Goal: Information Seeking & Learning: Learn about a topic

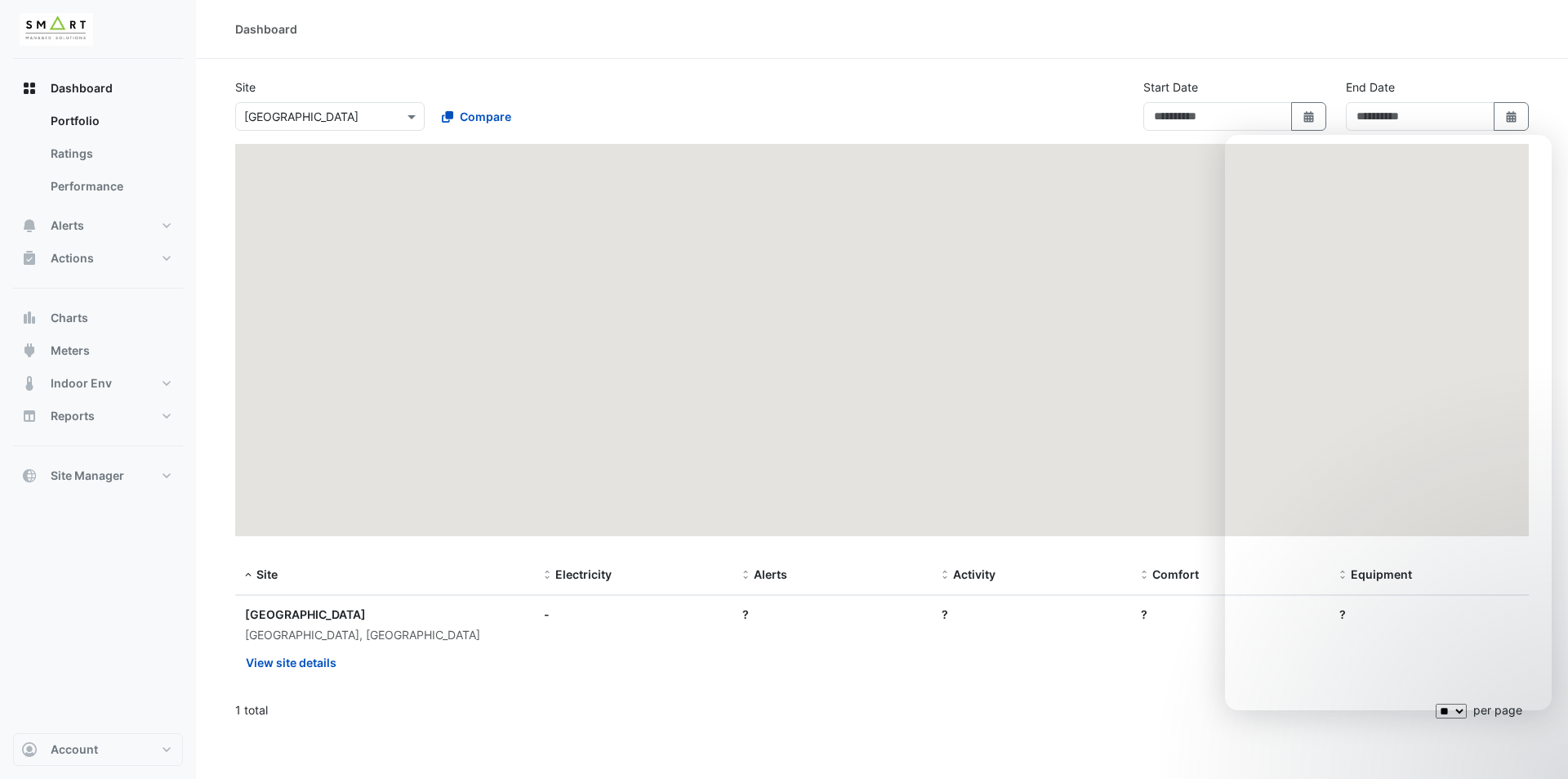
type input "**********"
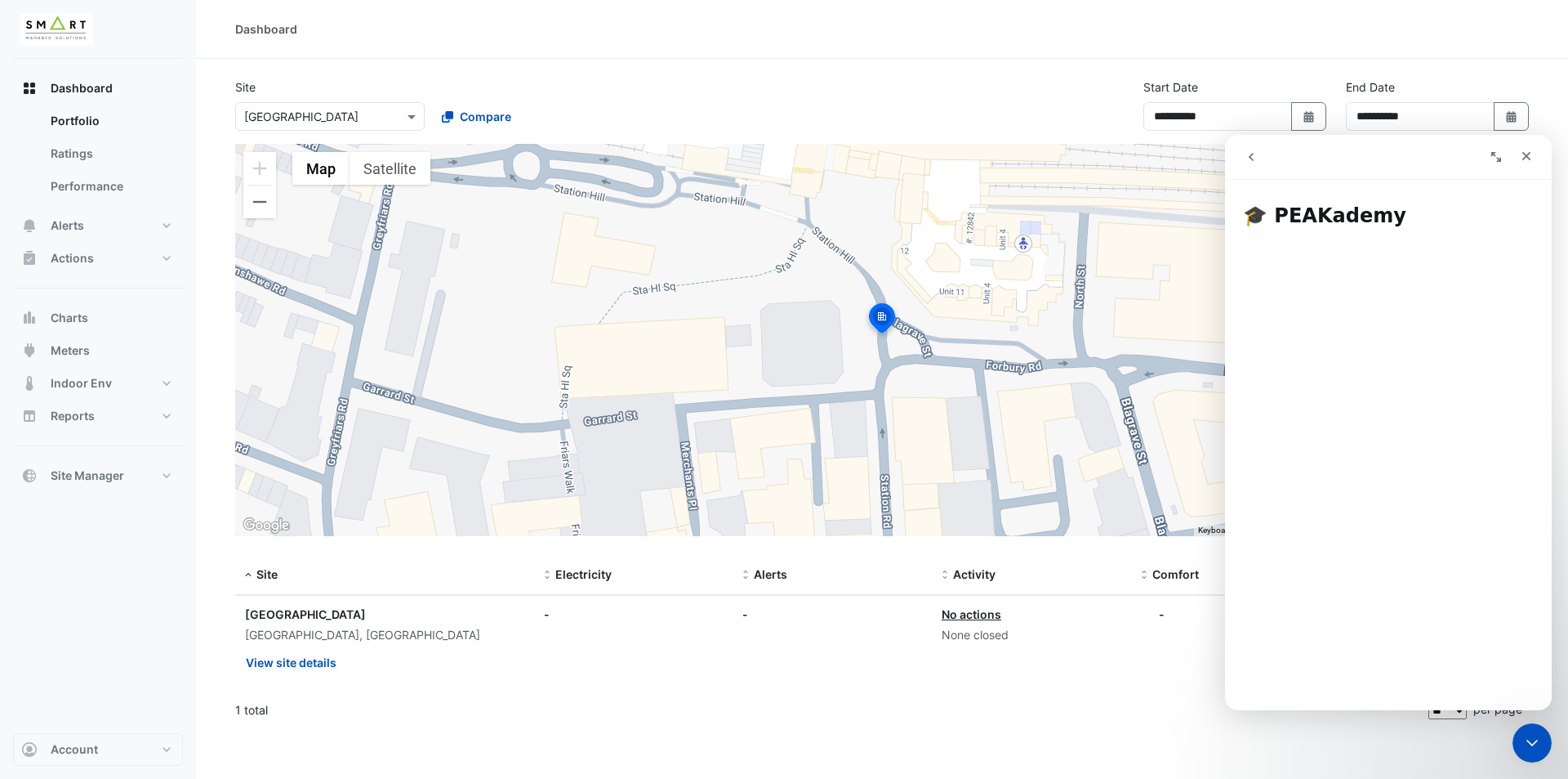
click at [1256, 141] on button "go back" at bounding box center [1251, 157] width 31 height 31
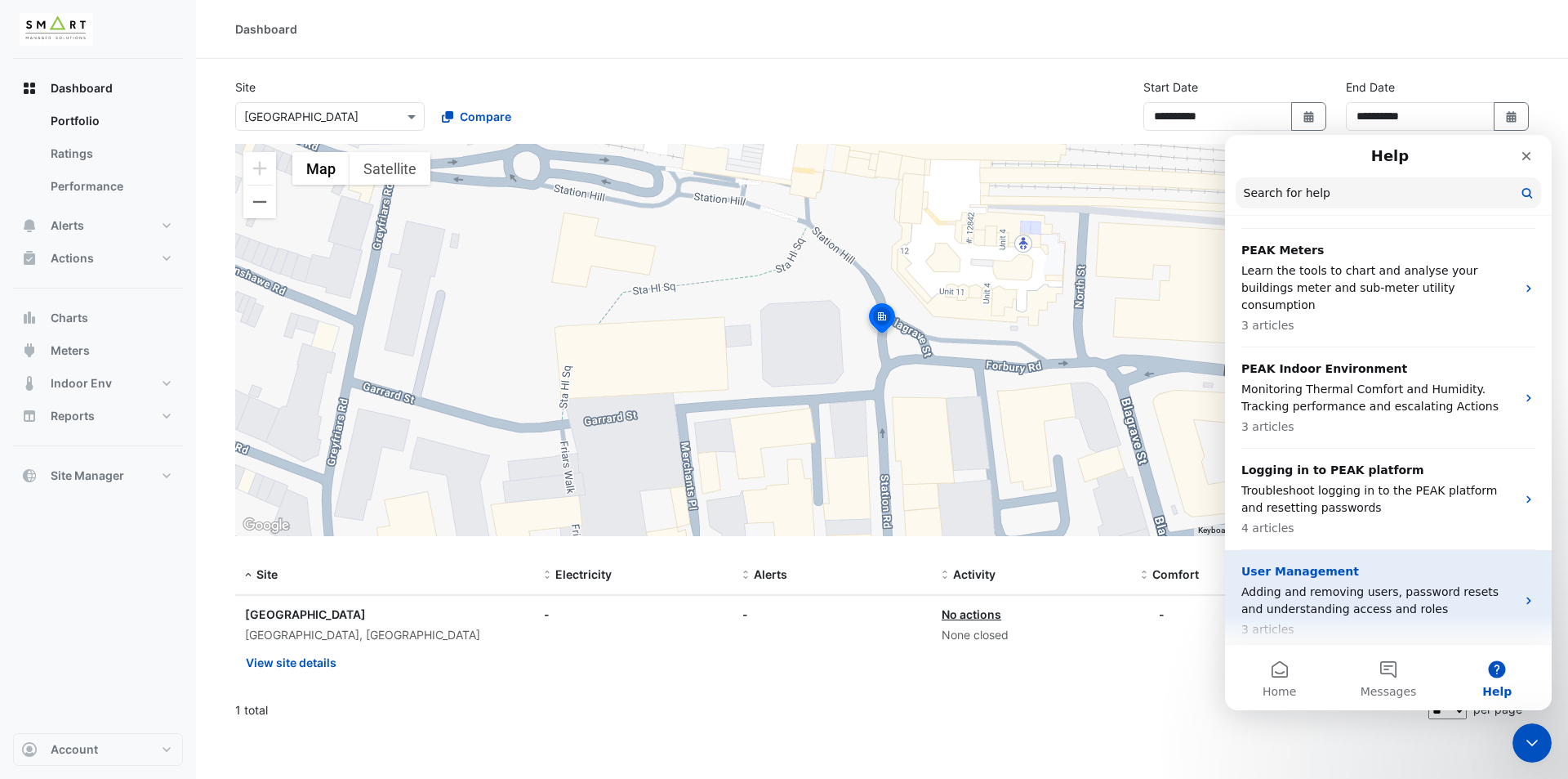
scroll to position [921, 0]
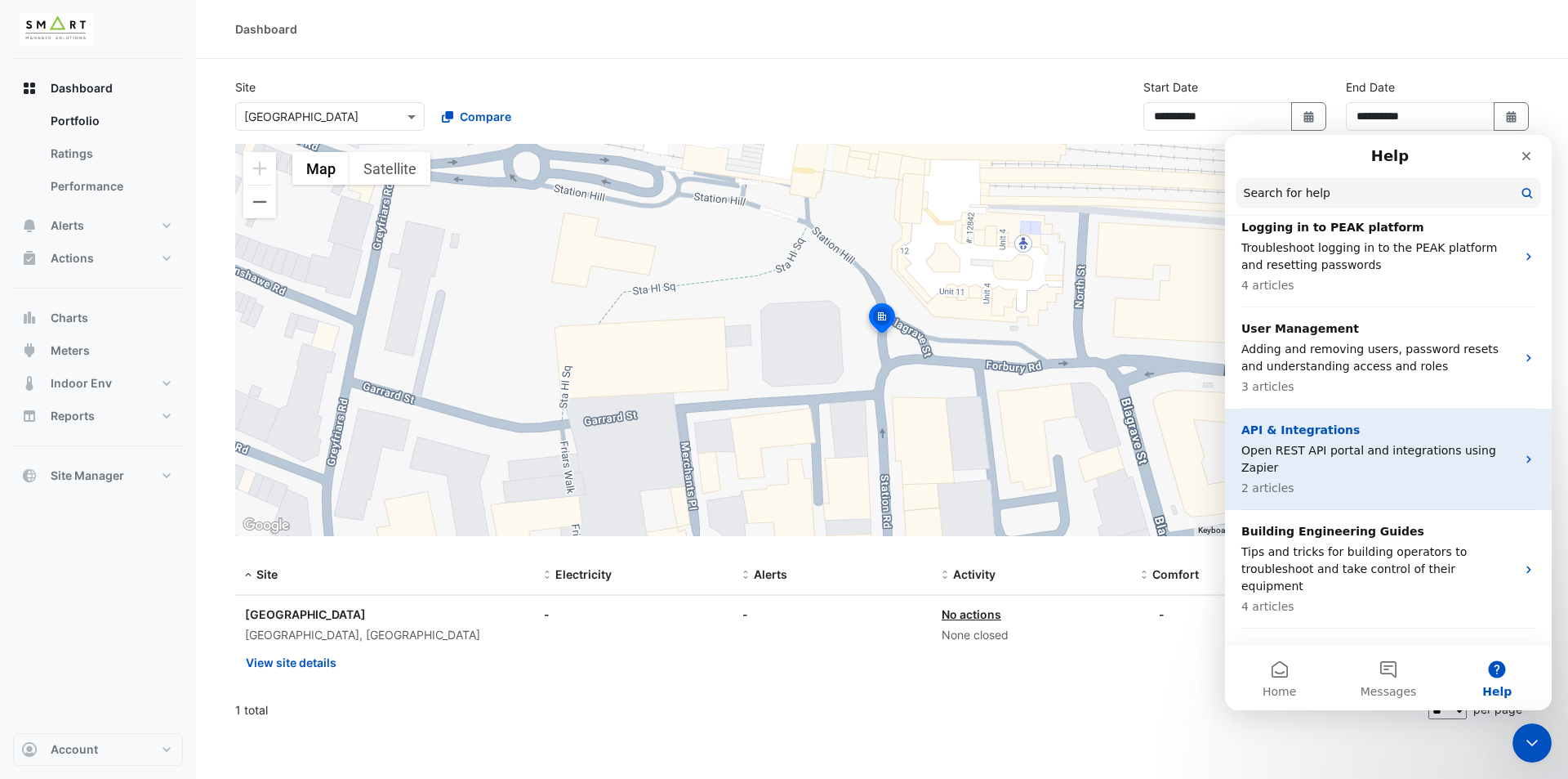
click at [1455, 479] on p "2 articles" at bounding box center [1378, 487] width 274 height 17
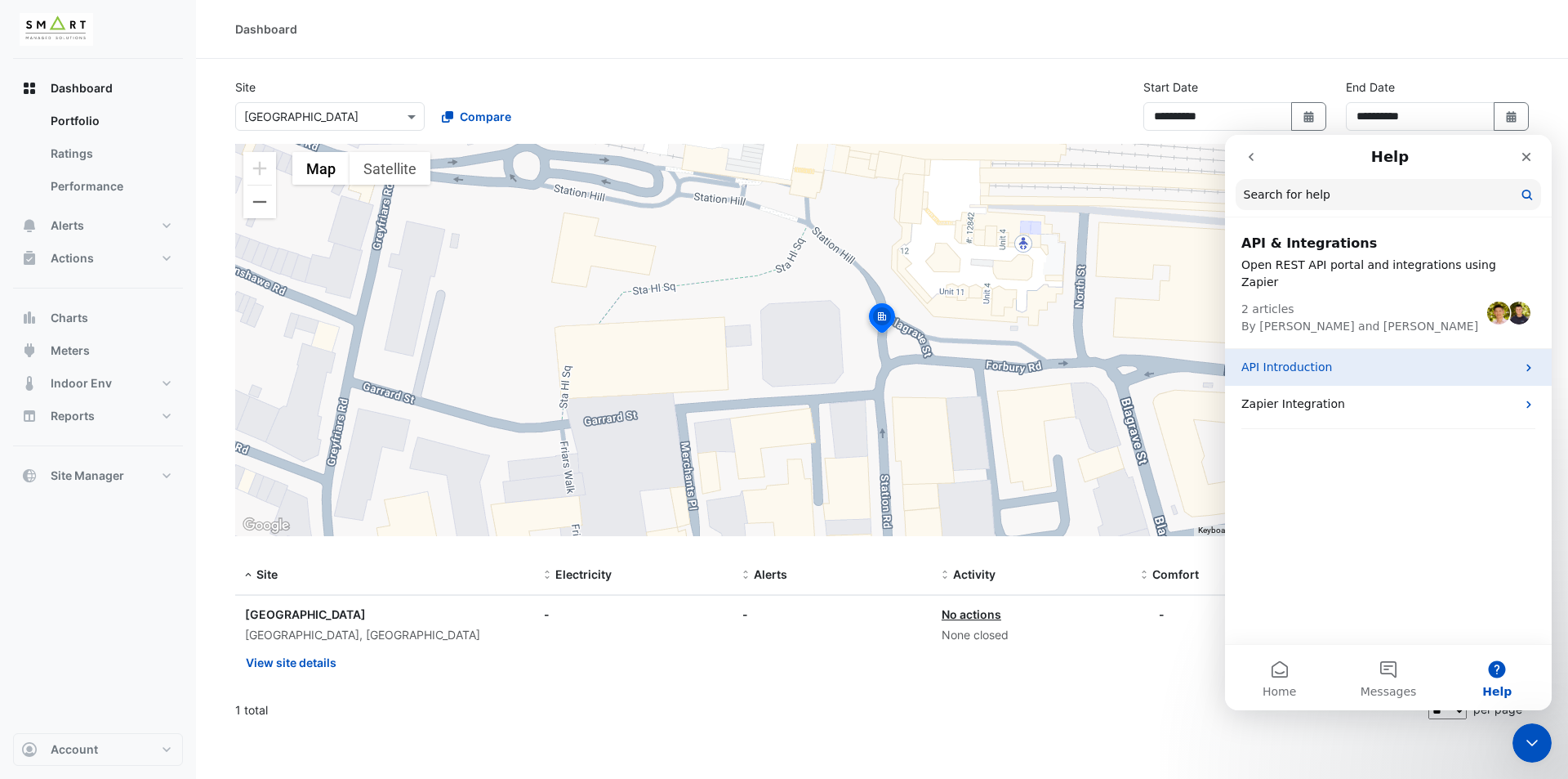
click at [1369, 359] on p "API Introduction" at bounding box center [1378, 367] width 274 height 17
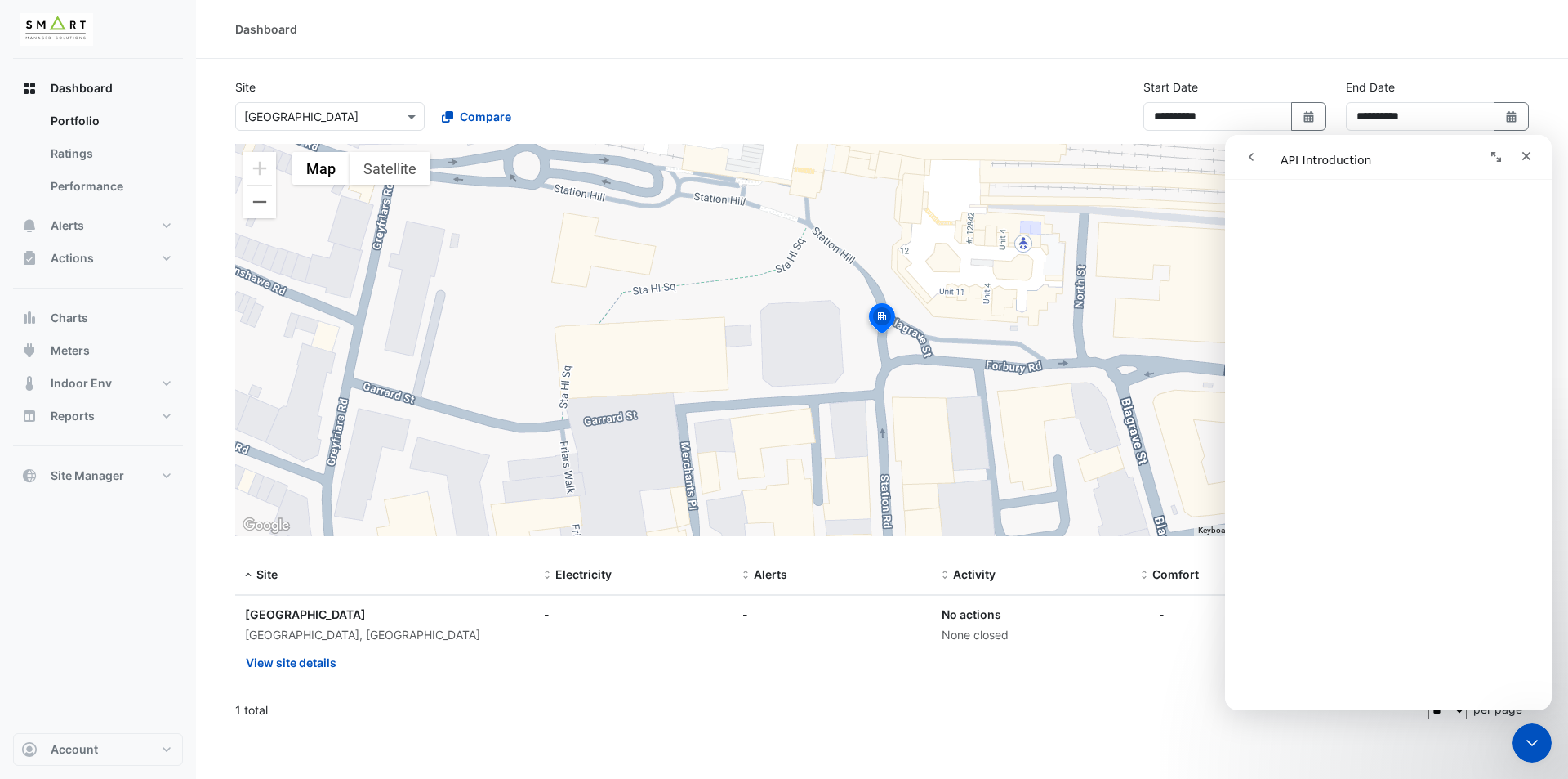
scroll to position [1341, 0]
click at [1525, 163] on div "Close" at bounding box center [1526, 156] width 29 height 29
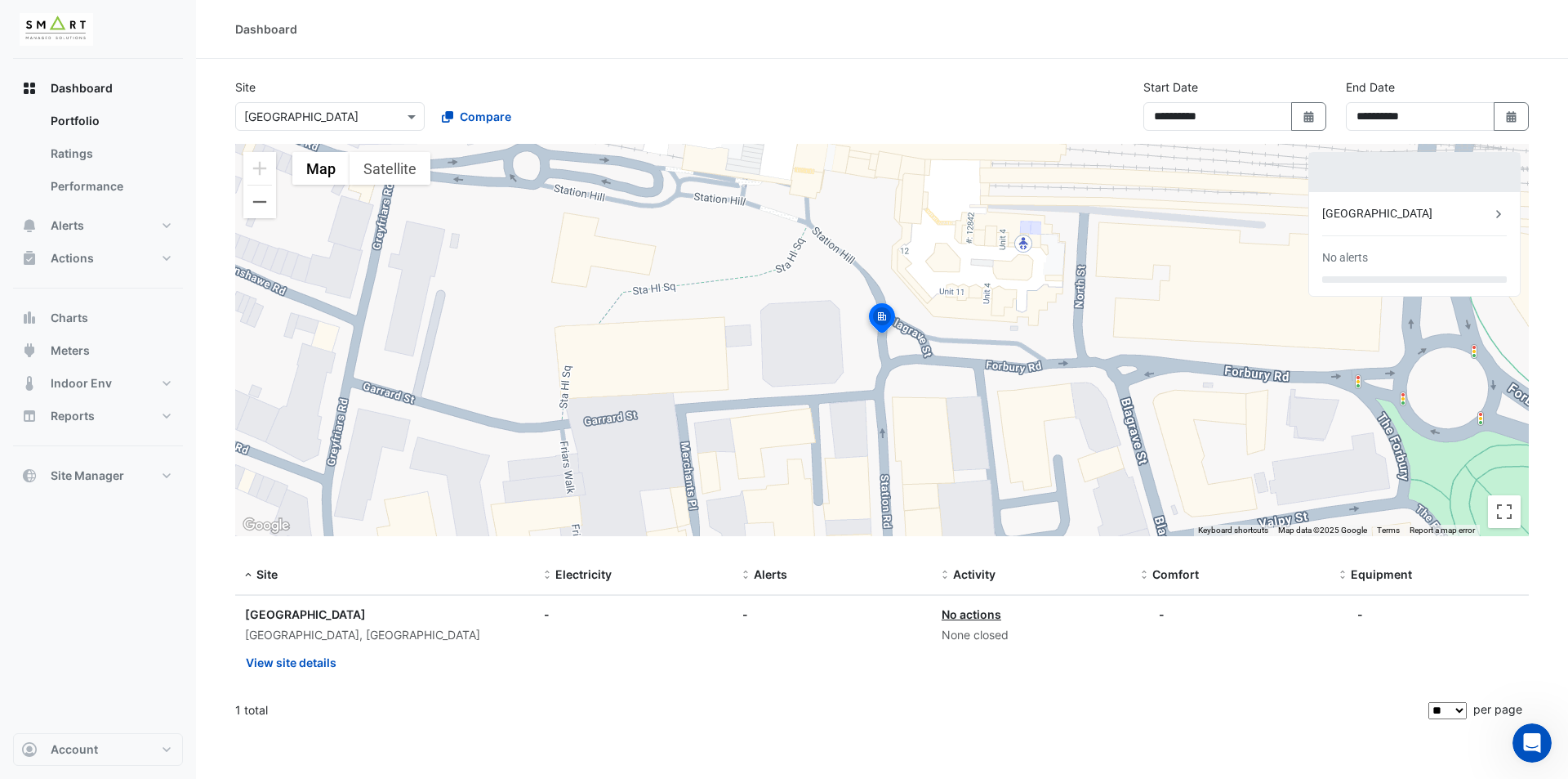
scroll to position [0, 0]
click at [1506, 112] on icon "Select Date" at bounding box center [1511, 117] width 14 height 12
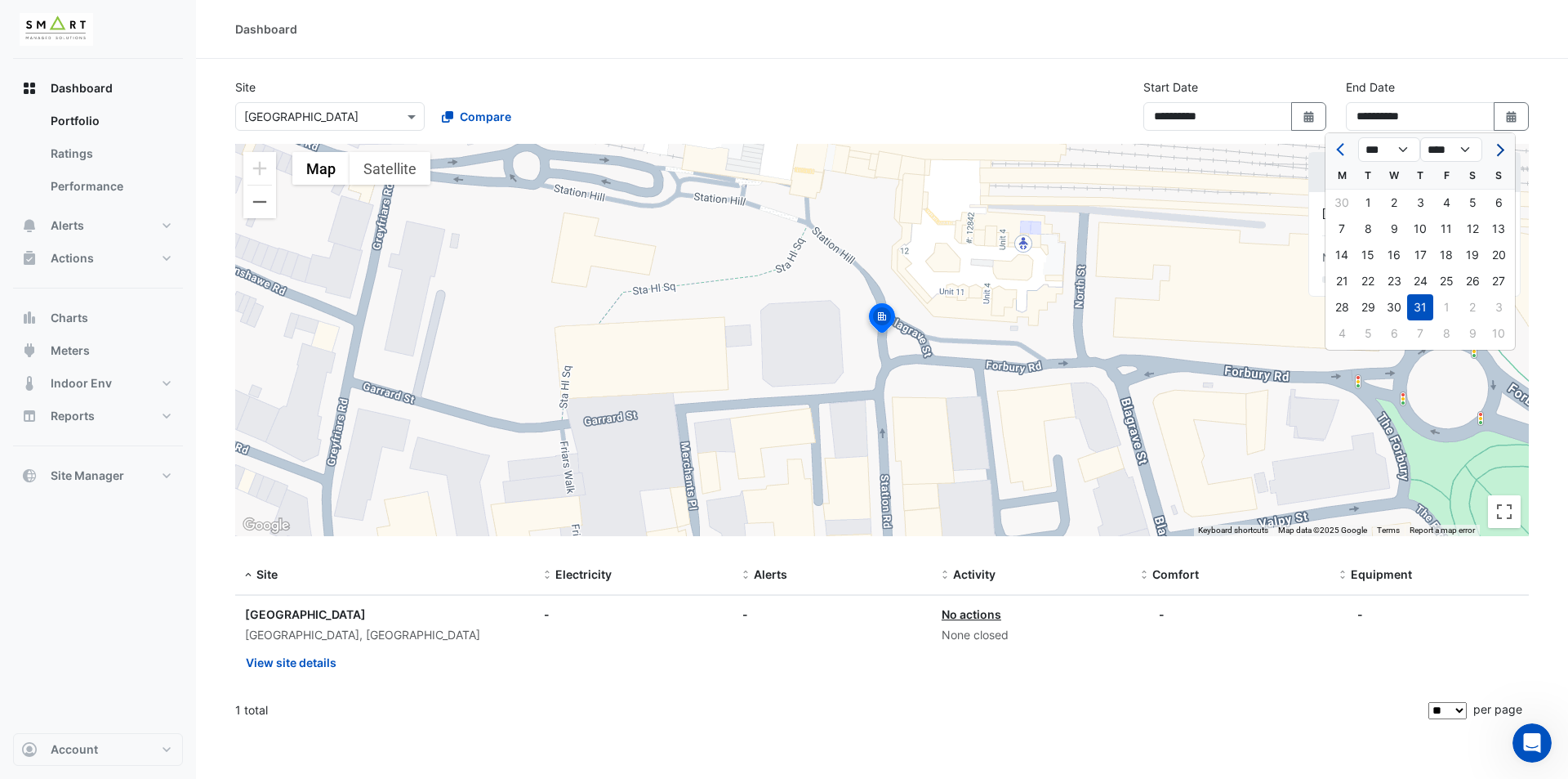
click at [1505, 151] on button "Next month" at bounding box center [1498, 149] width 20 height 26
select select "*"
click at [1342, 278] on div "18" at bounding box center [1342, 281] width 26 height 26
type input "**********"
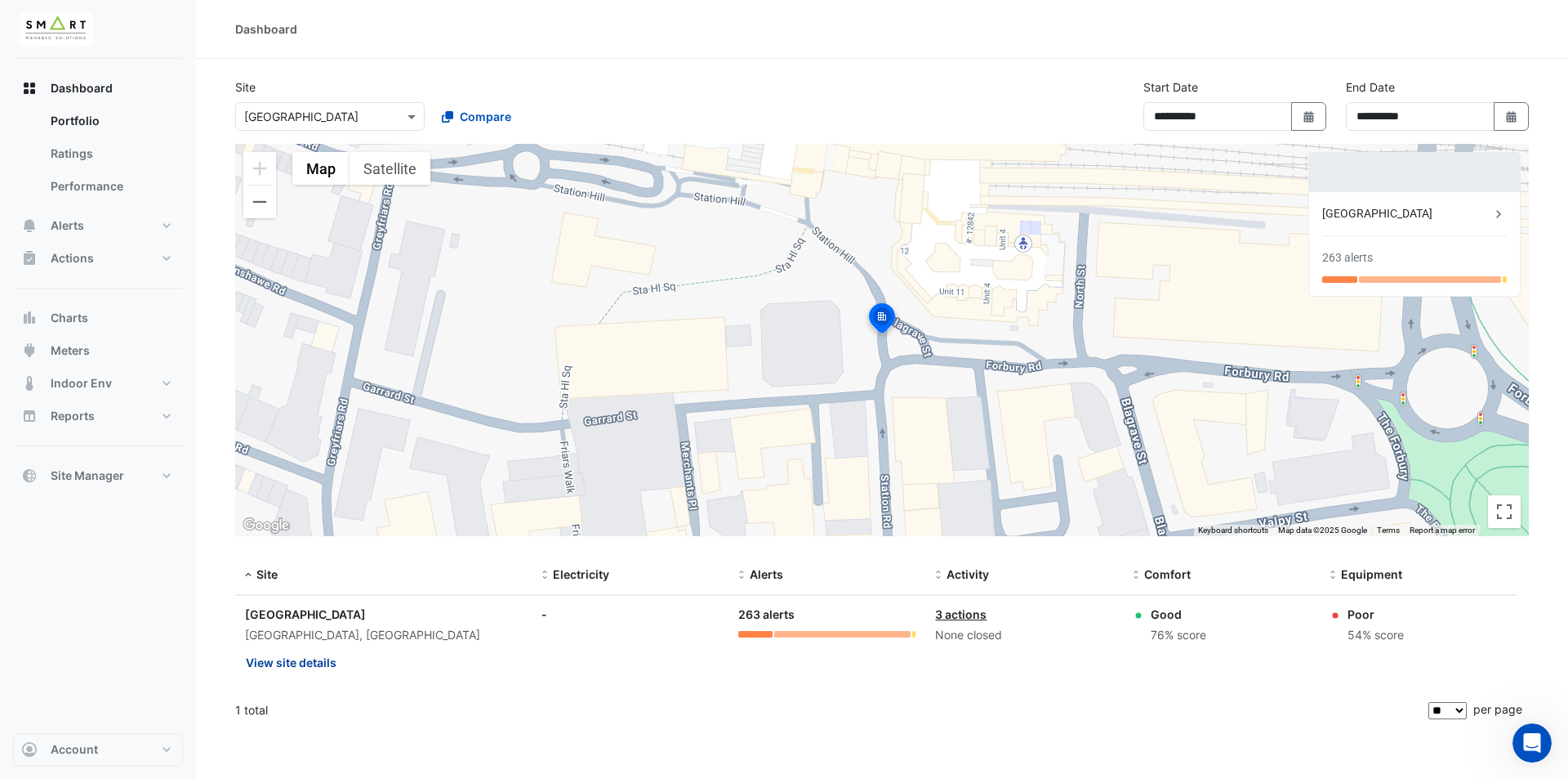
click at [292, 663] on button "View site details" at bounding box center [292, 662] width 92 height 29
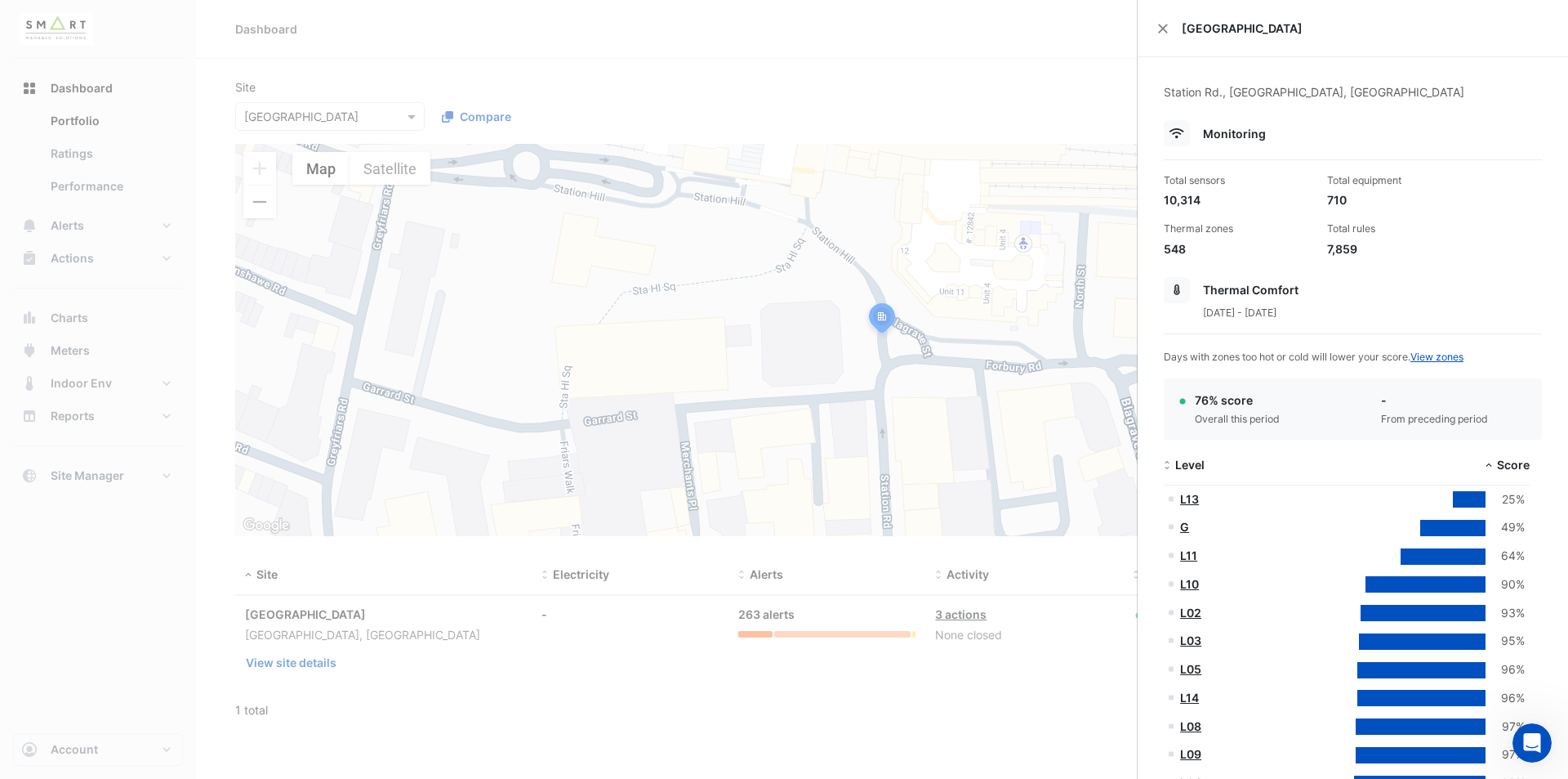
click at [984, 684] on ngb-offcanvas-backdrop at bounding box center [784, 390] width 1568 height 779
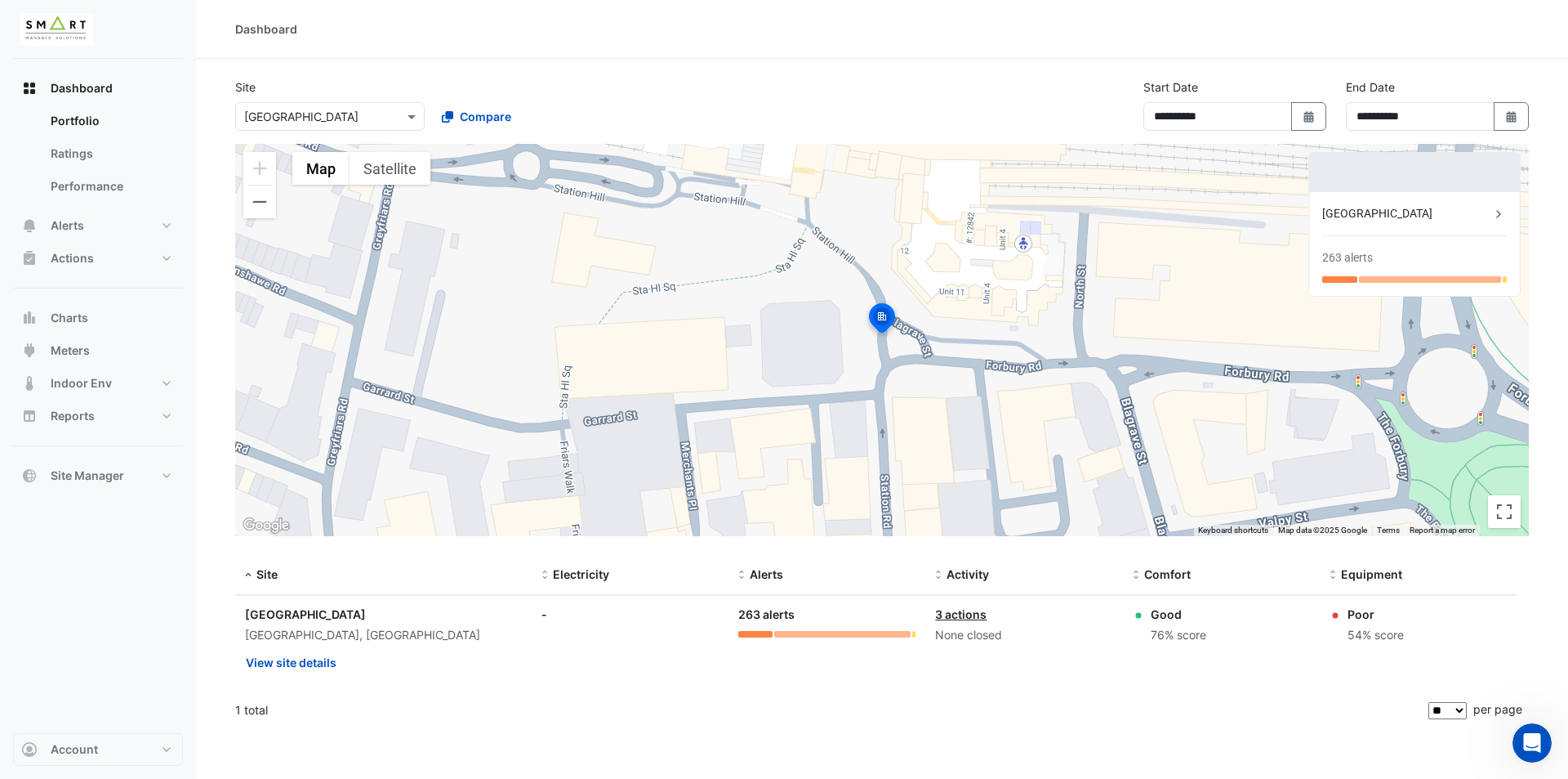
click at [1533, 733] on icon "Open Intercom Messenger" at bounding box center [1533, 743] width 27 height 27
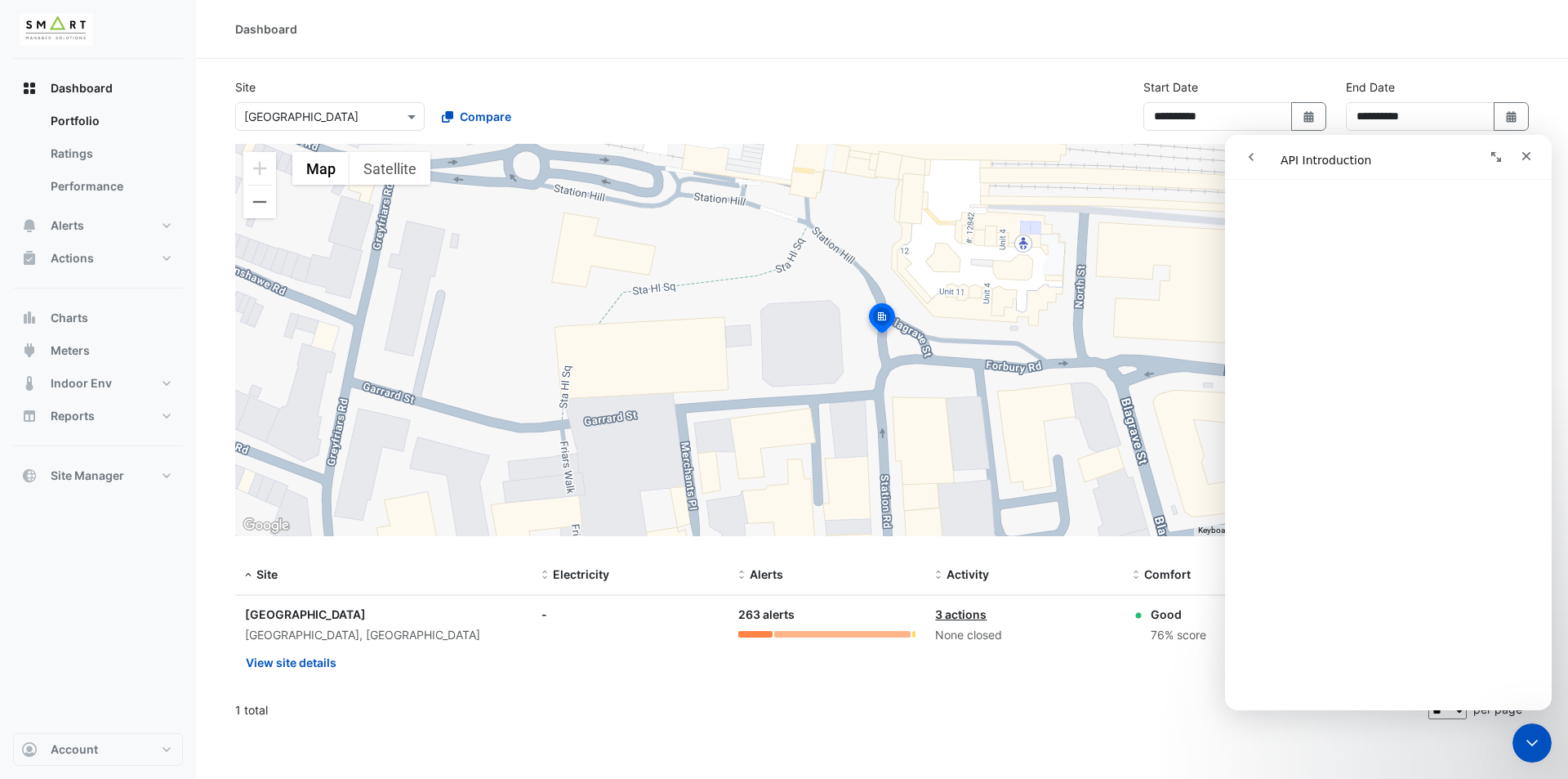
scroll to position [897, 0]
click at [1254, 161] on icon "go back" at bounding box center [1251, 157] width 13 height 13
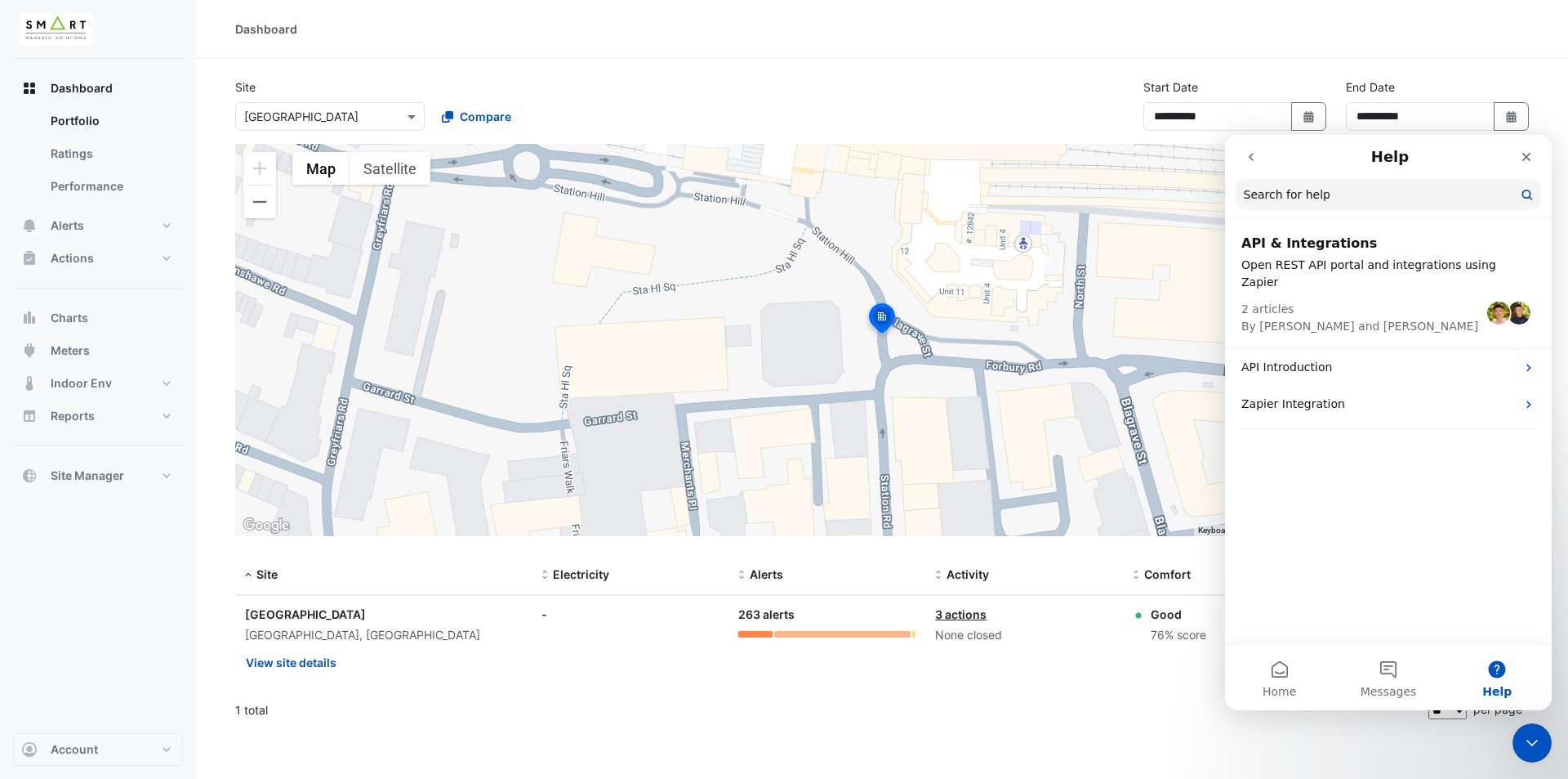
click at [1257, 157] on button "go back" at bounding box center [1251, 157] width 31 height 31
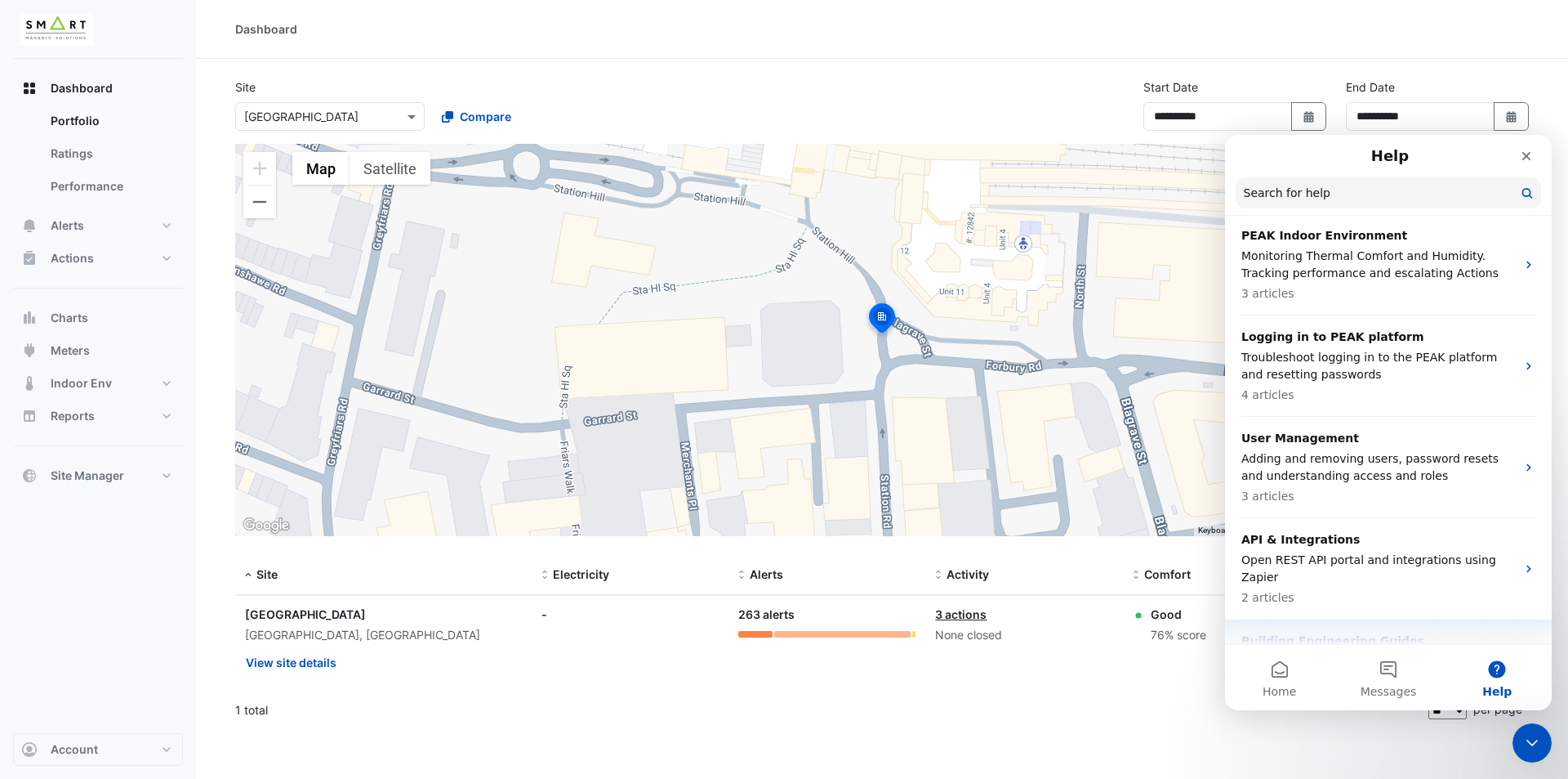
scroll to position [921, 0]
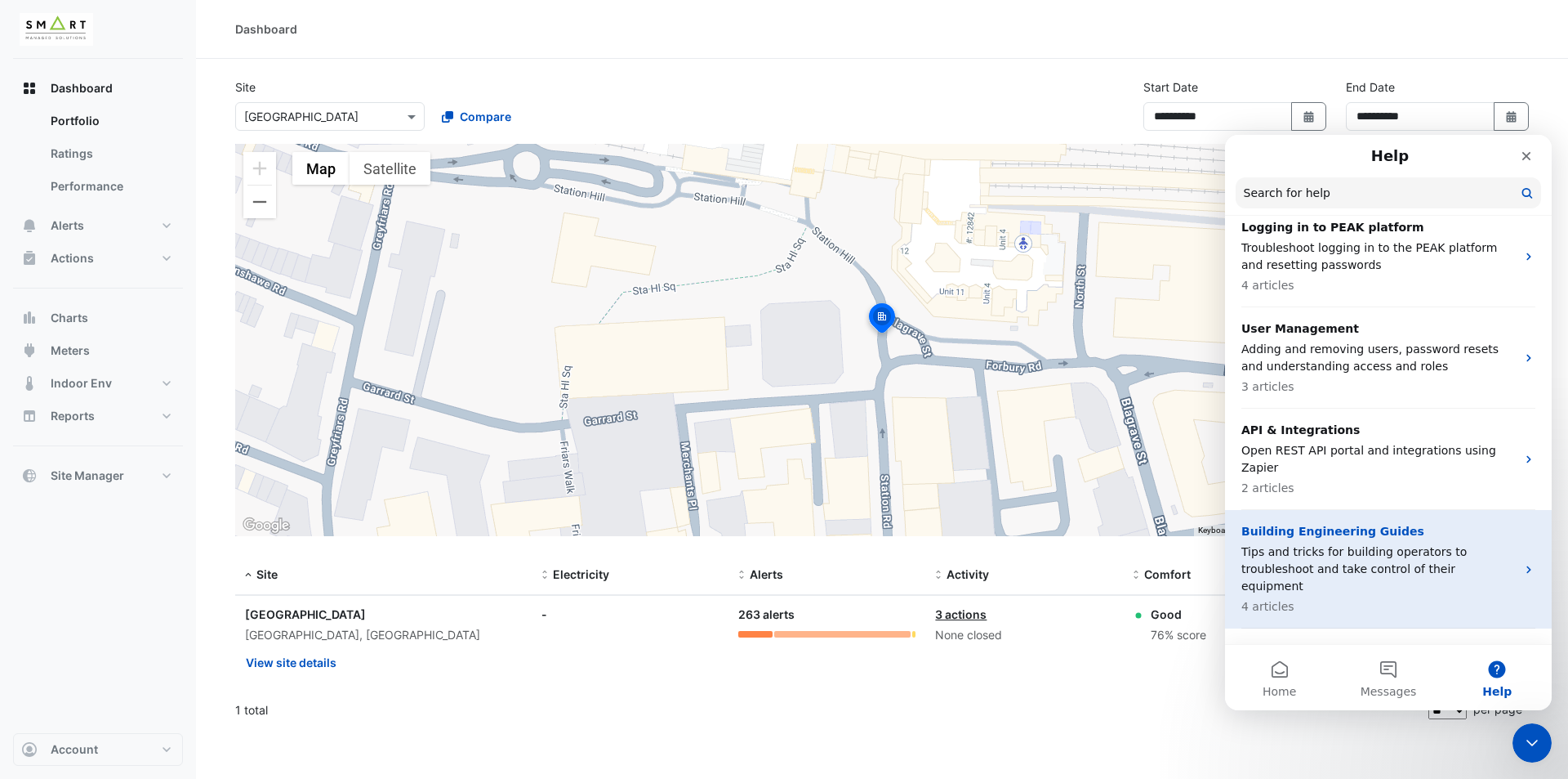
click at [1396, 523] on p "Building Engineering Guides" at bounding box center [1378, 531] width 274 height 17
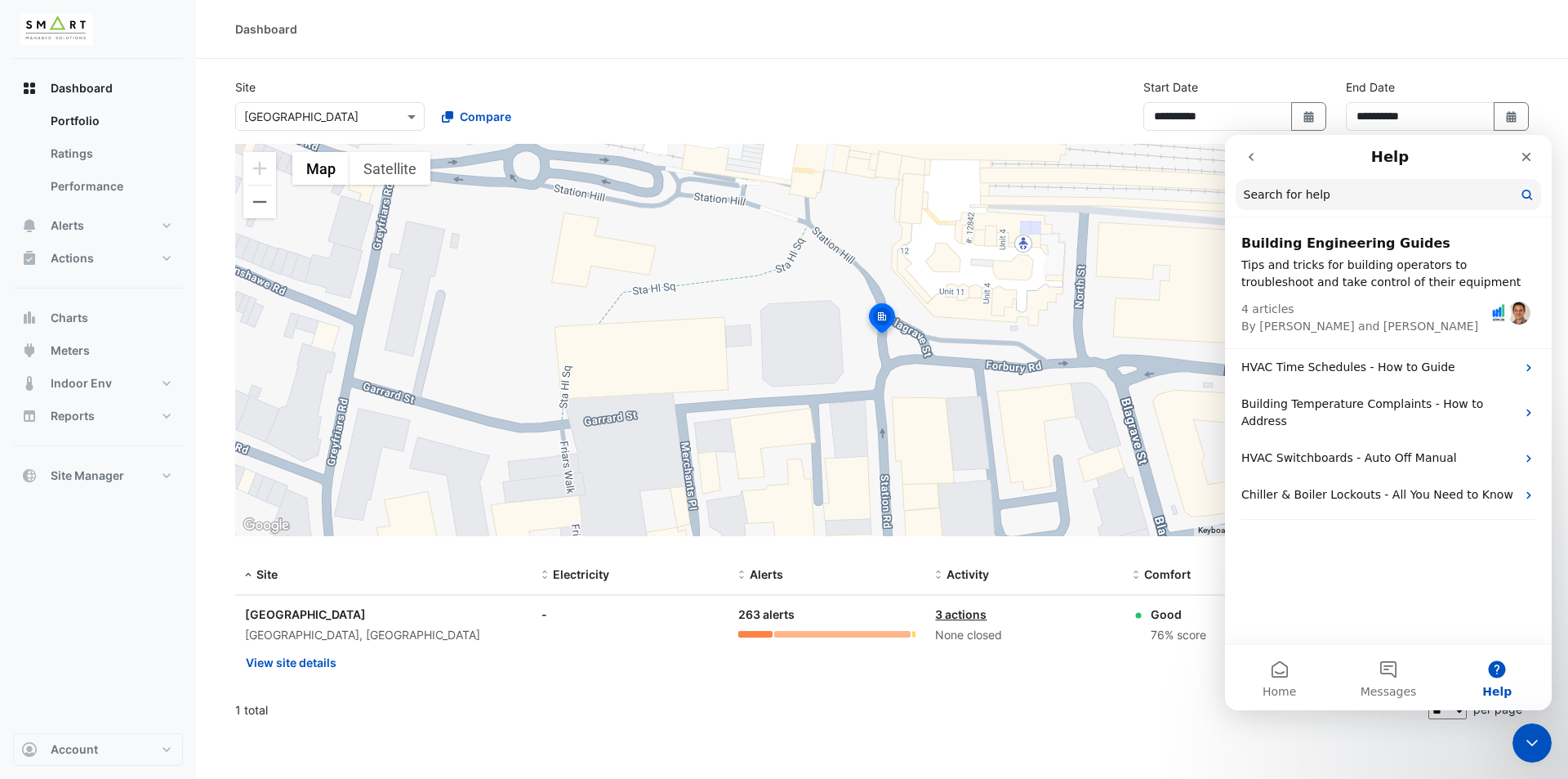
click at [1250, 162] on icon "go back" at bounding box center [1251, 157] width 13 height 13
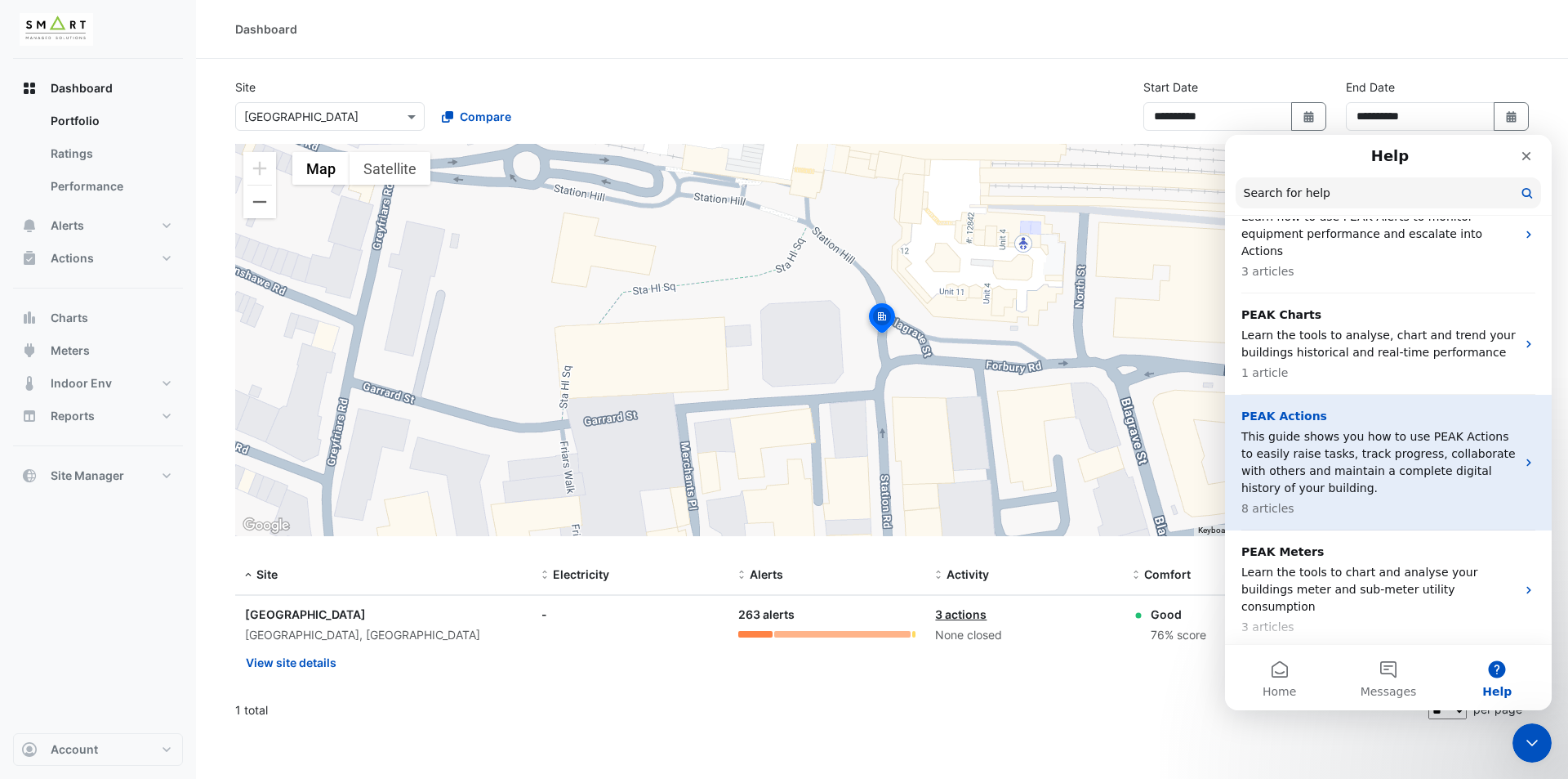
scroll to position [350, 0]
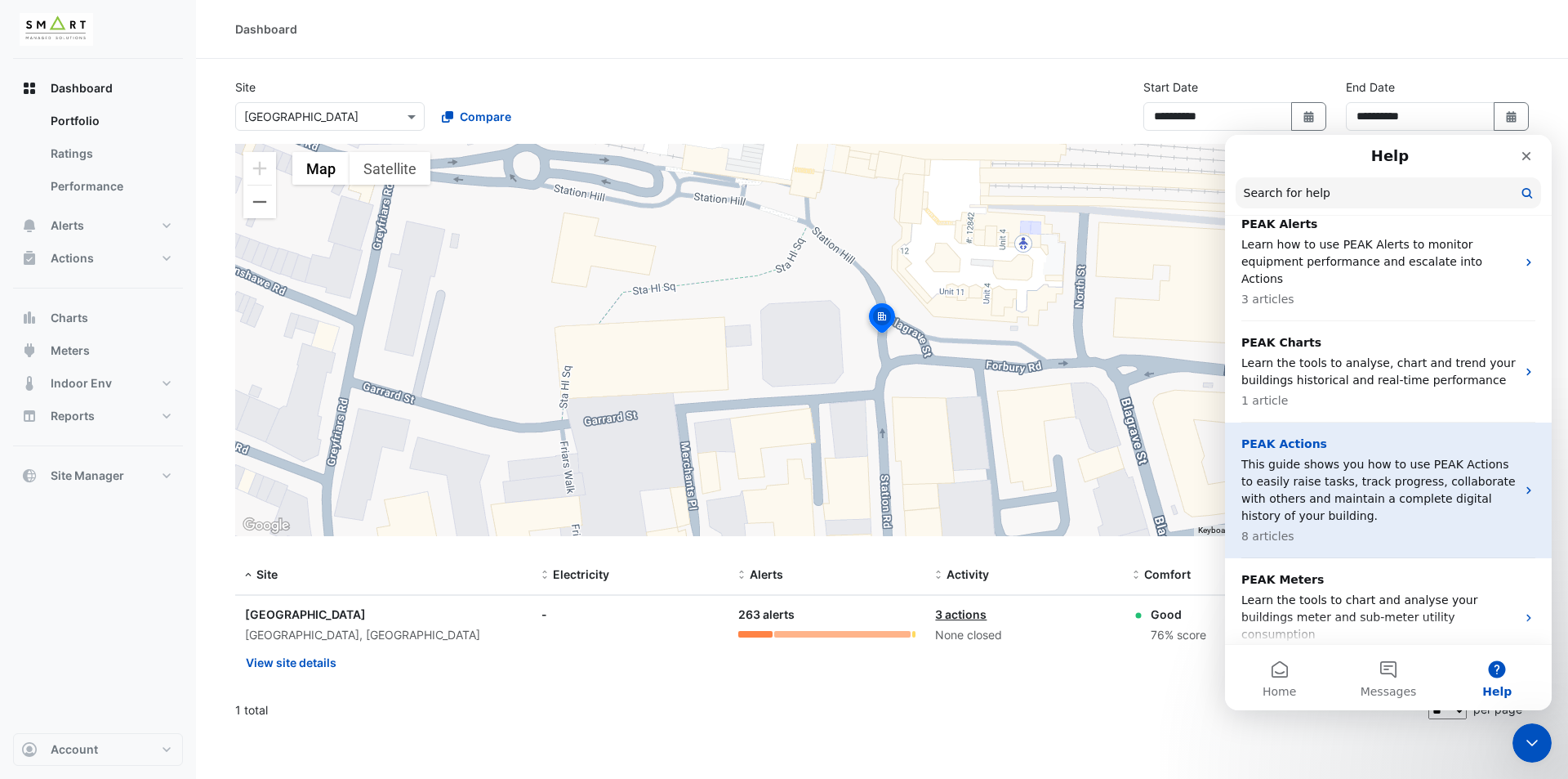
click at [1461, 456] on p "This guide shows you how to use PEAK Actions to easily raise tasks, track progr…" at bounding box center [1378, 490] width 274 height 69
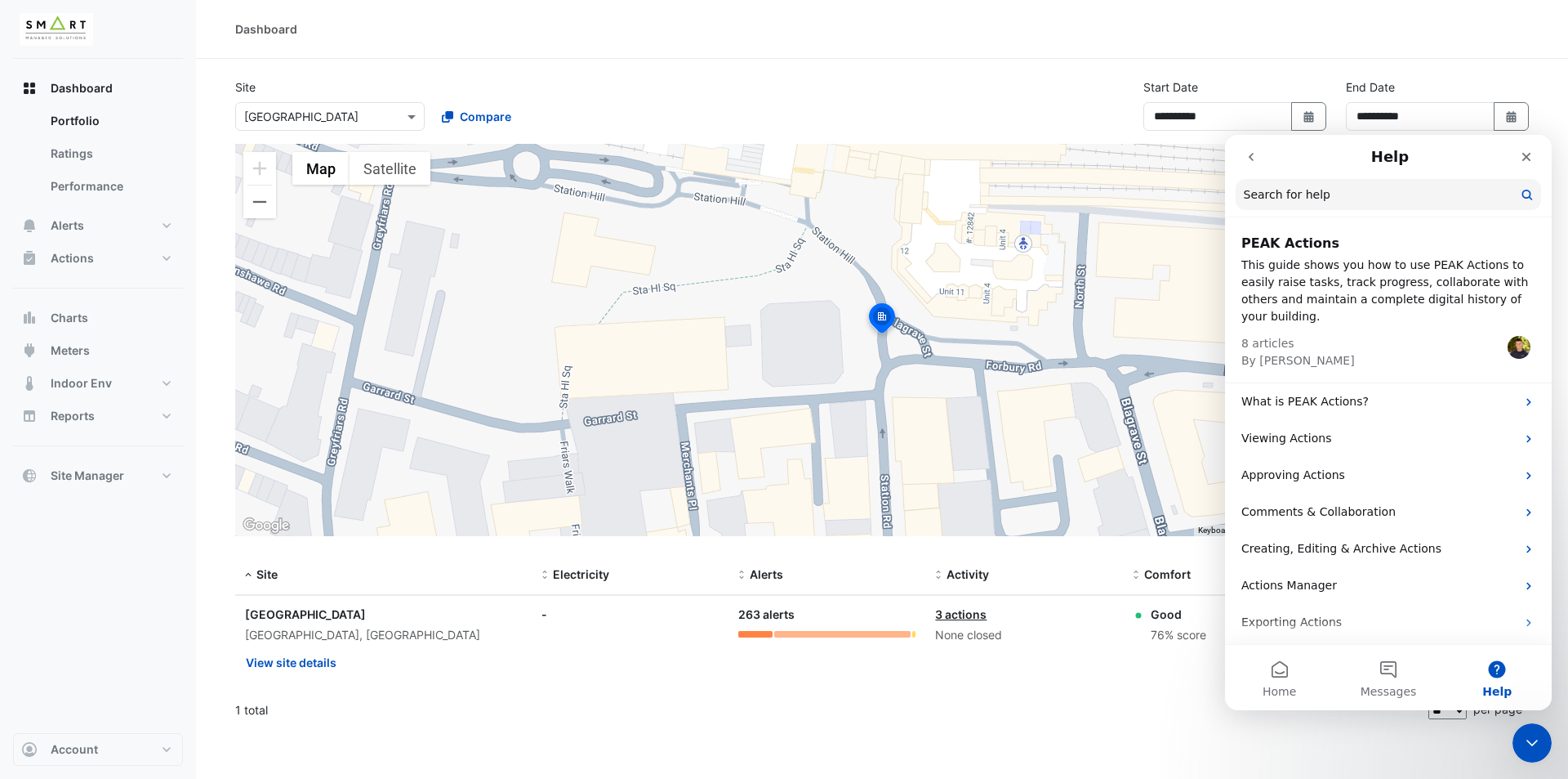
click at [1254, 154] on icon "go back" at bounding box center [1251, 157] width 13 height 13
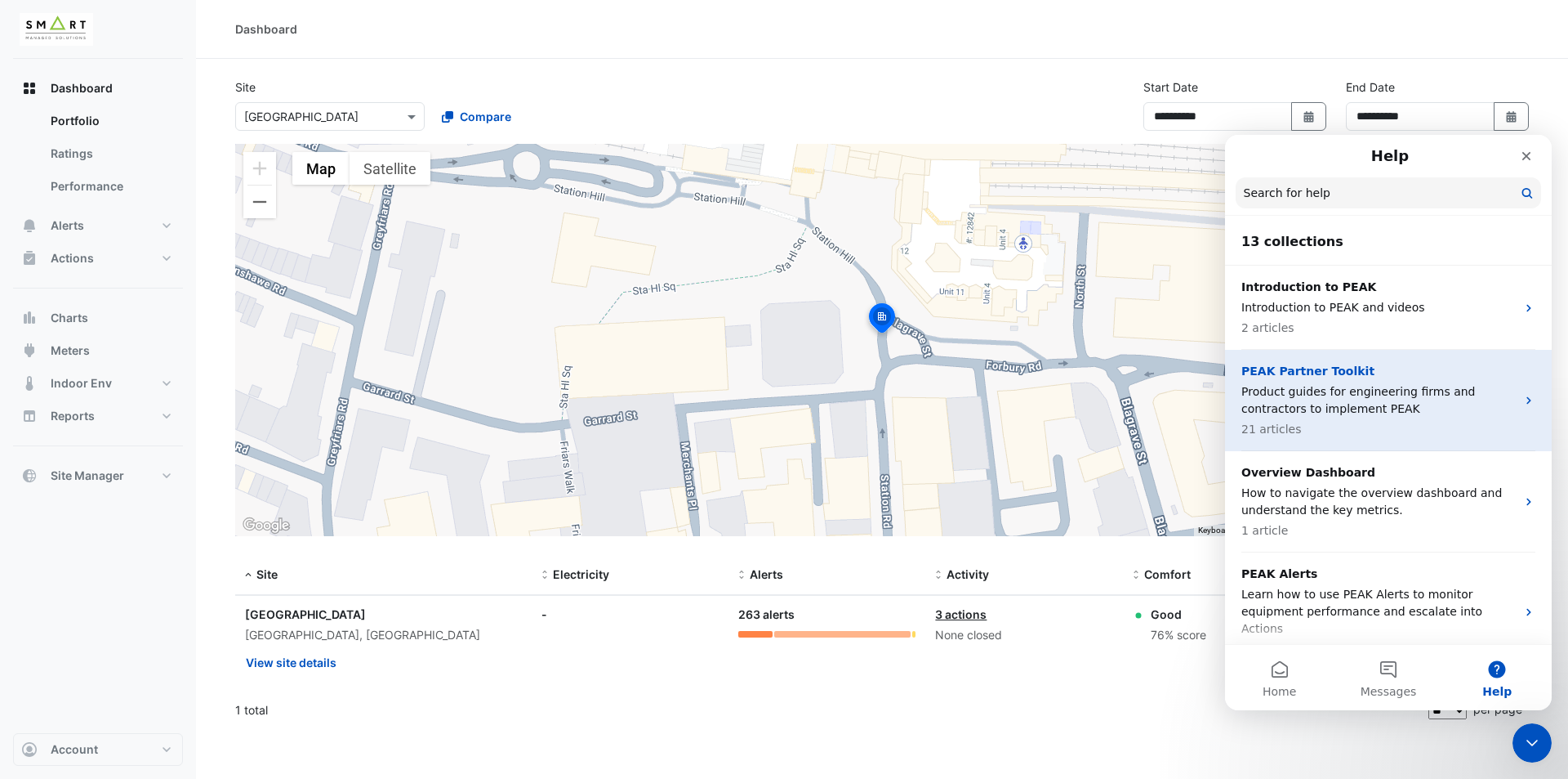
click at [1391, 397] on p "Product guides for engineering firms and contractors to implement PEAK" at bounding box center [1378, 400] width 274 height 34
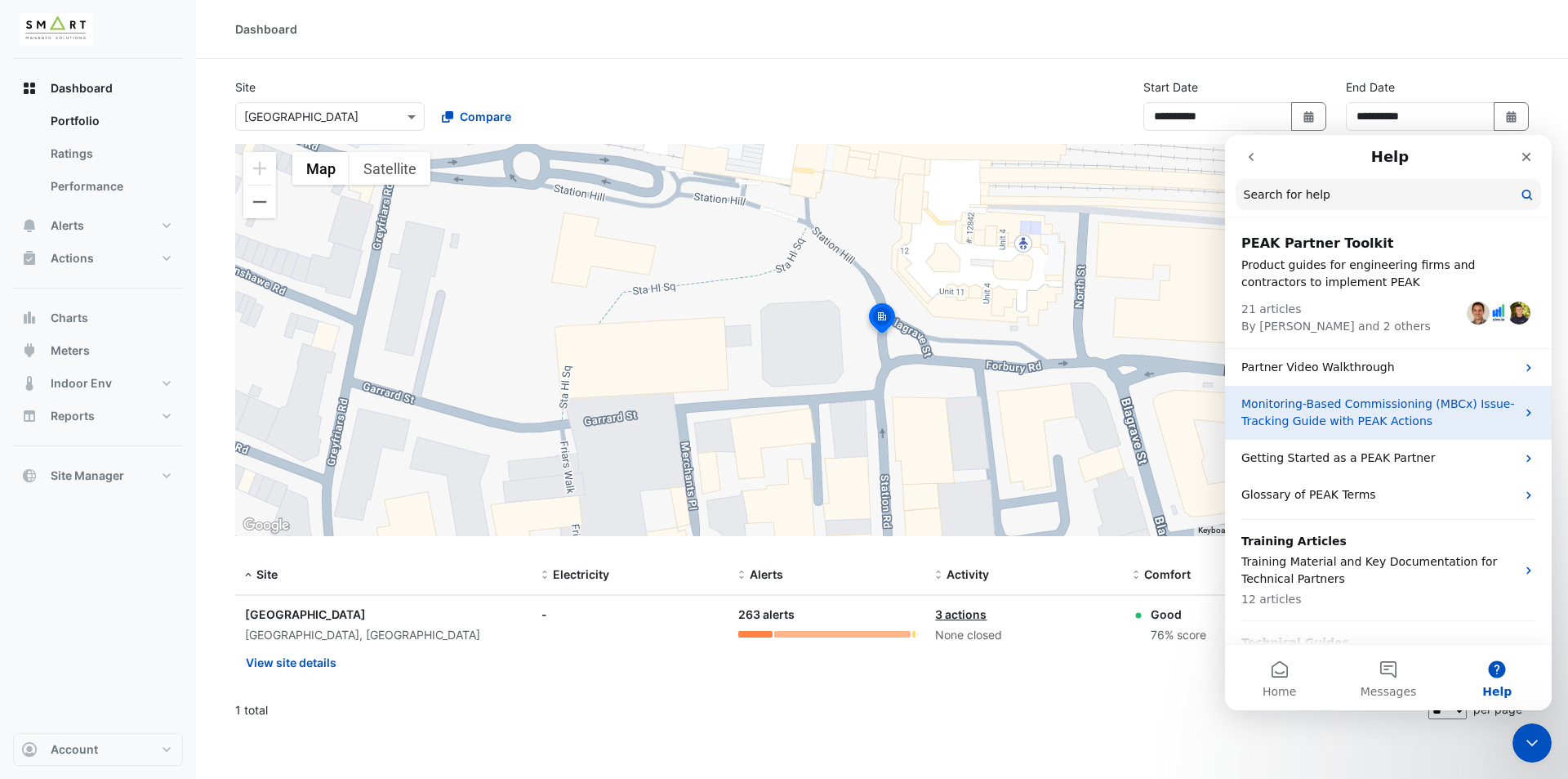
scroll to position [79, 0]
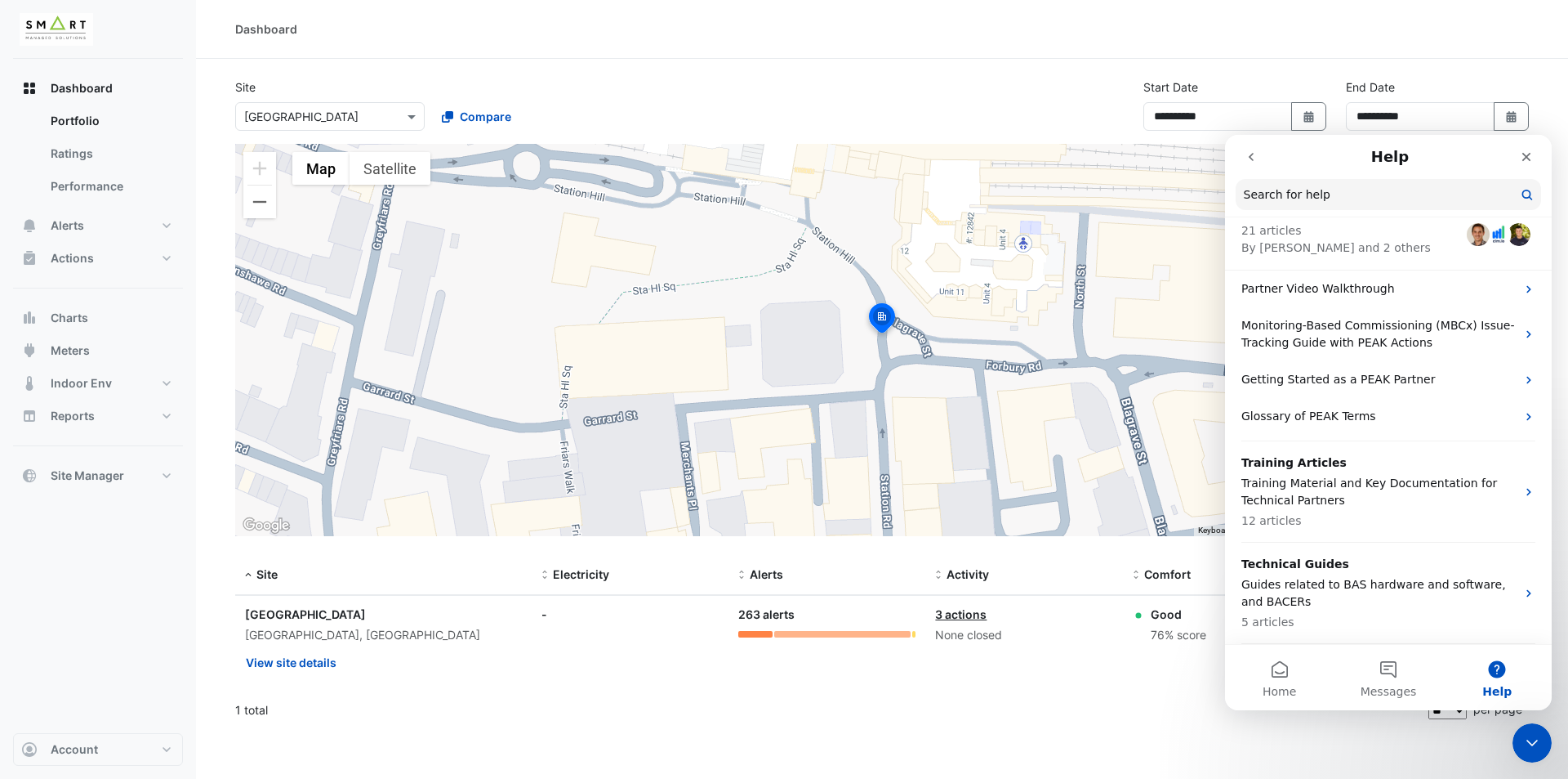
click at [1251, 166] on button "go back" at bounding box center [1251, 157] width 31 height 31
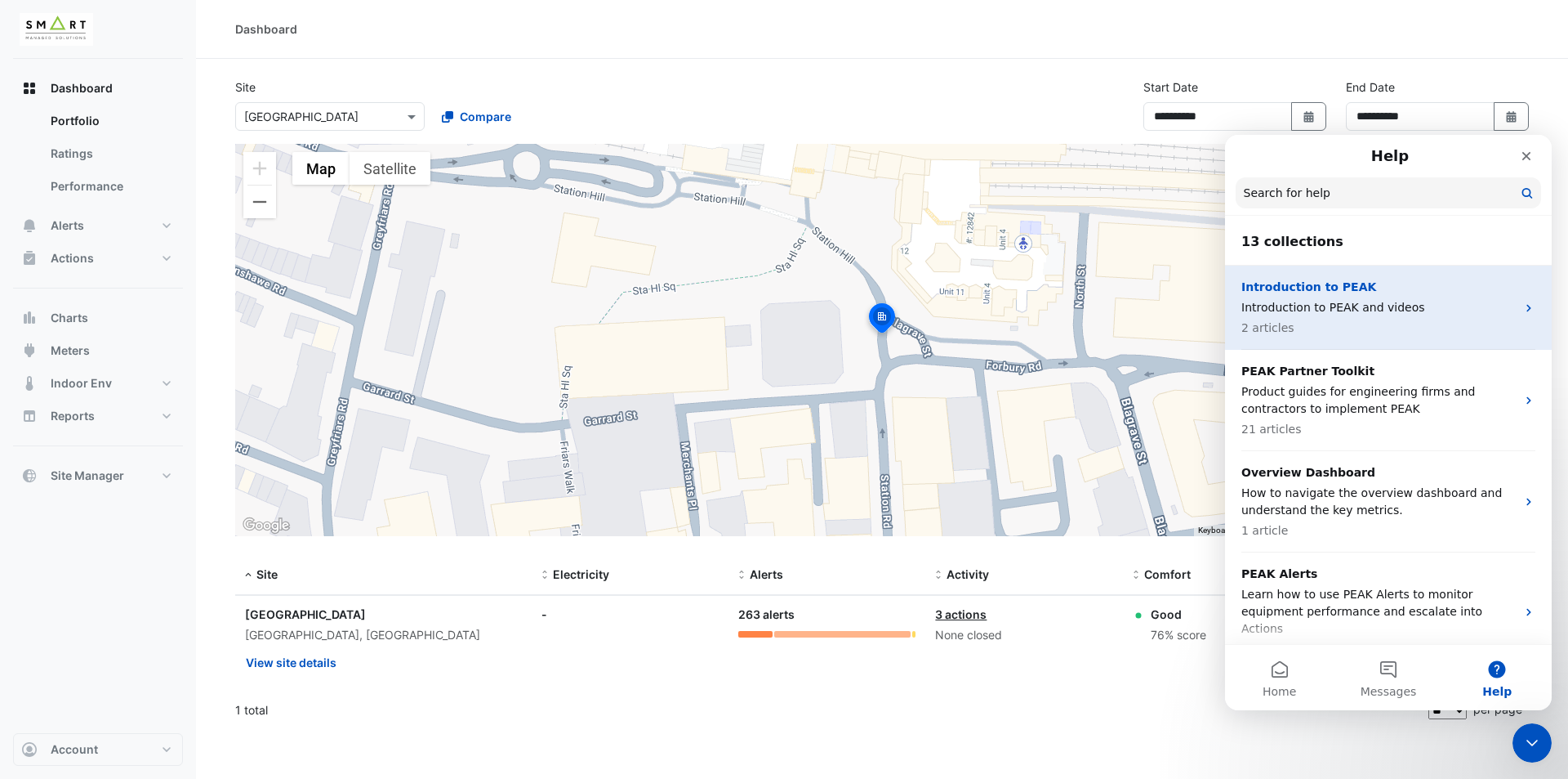
click at [1365, 308] on p "Introduction to PEAK and videos" at bounding box center [1378, 307] width 274 height 17
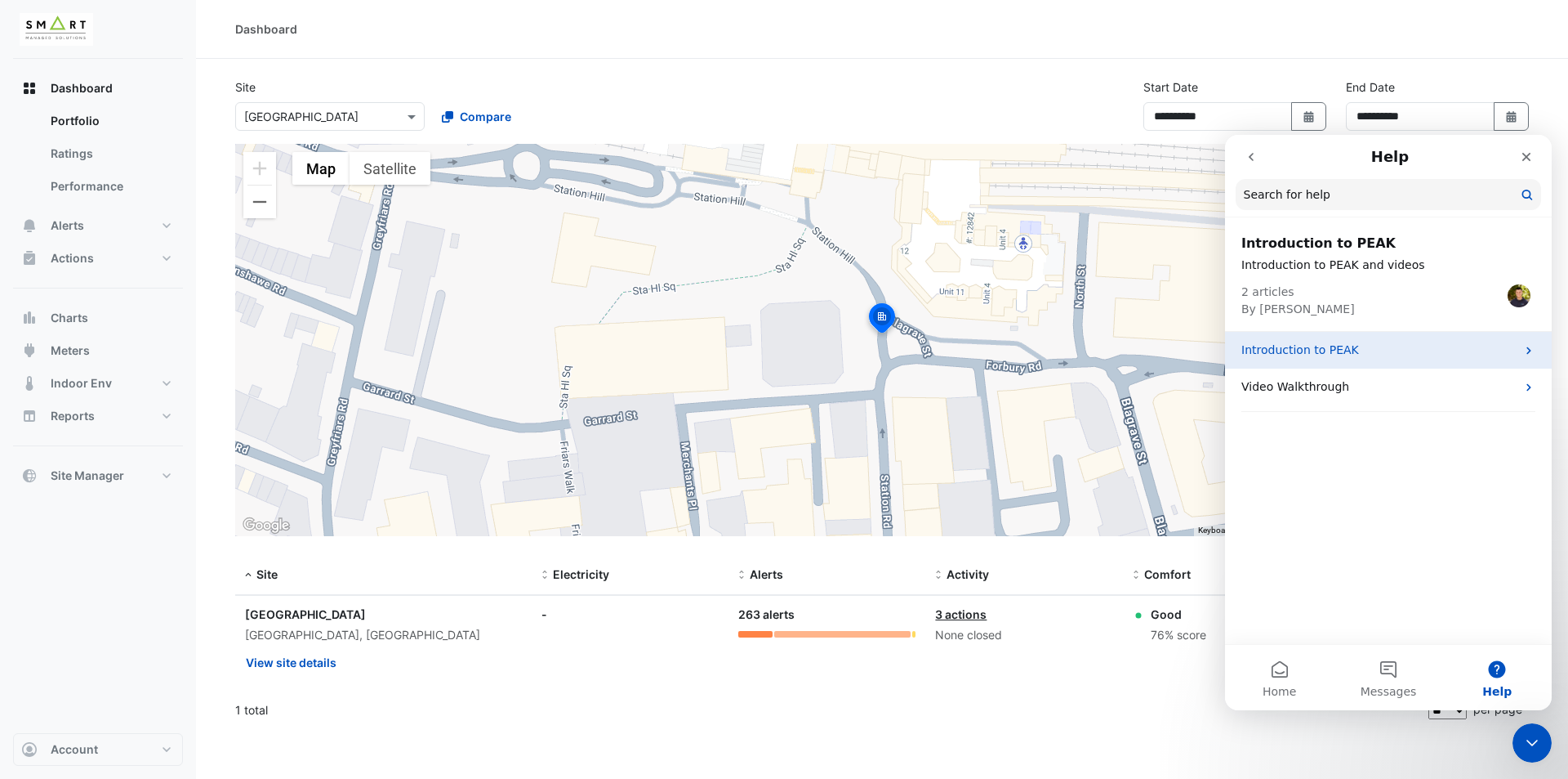
click at [1323, 351] on p "Introduction to PEAK" at bounding box center [1378, 350] width 274 height 17
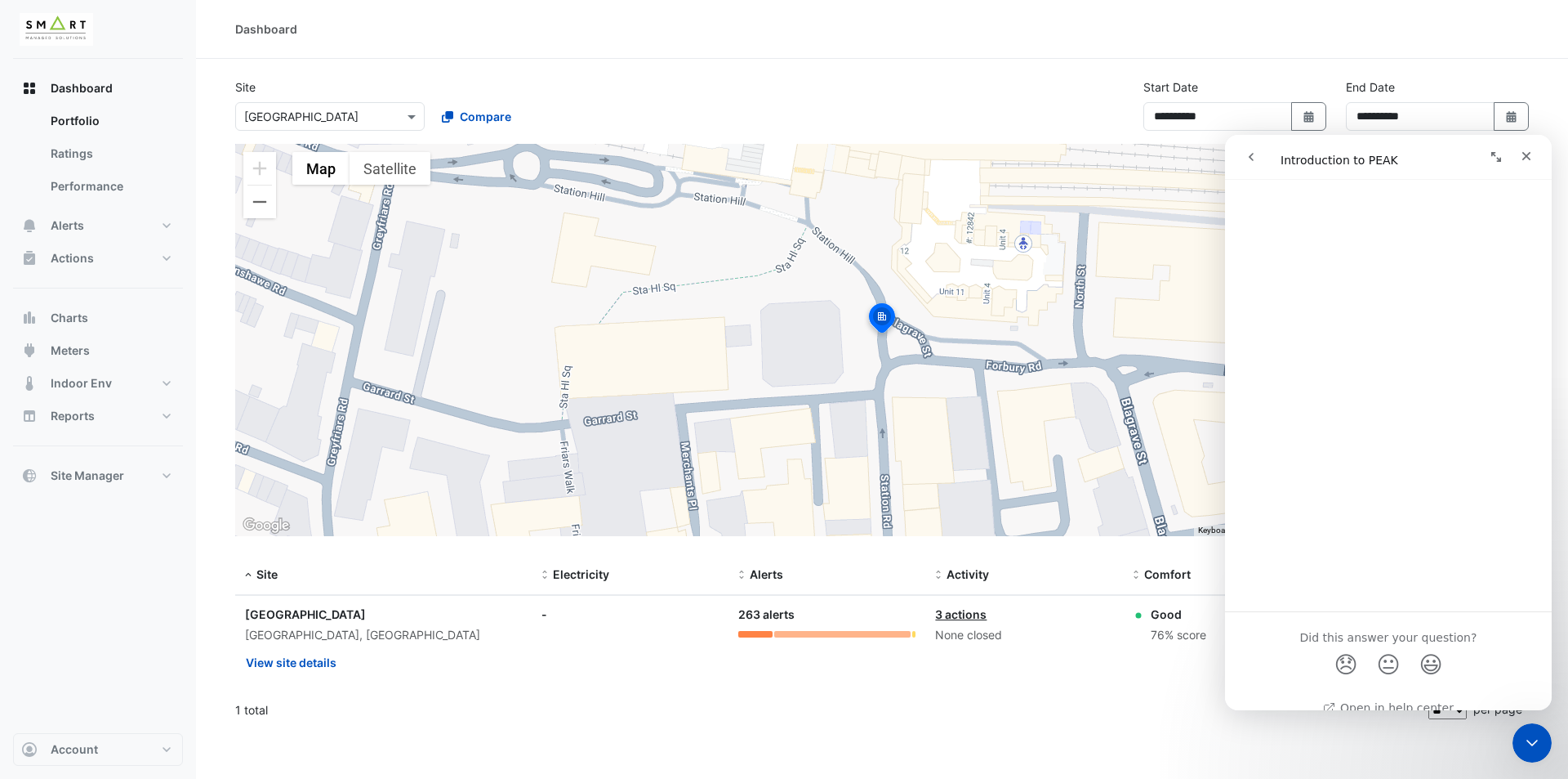
scroll to position [1359, 0]
click at [1262, 154] on button "go back" at bounding box center [1251, 157] width 31 height 31
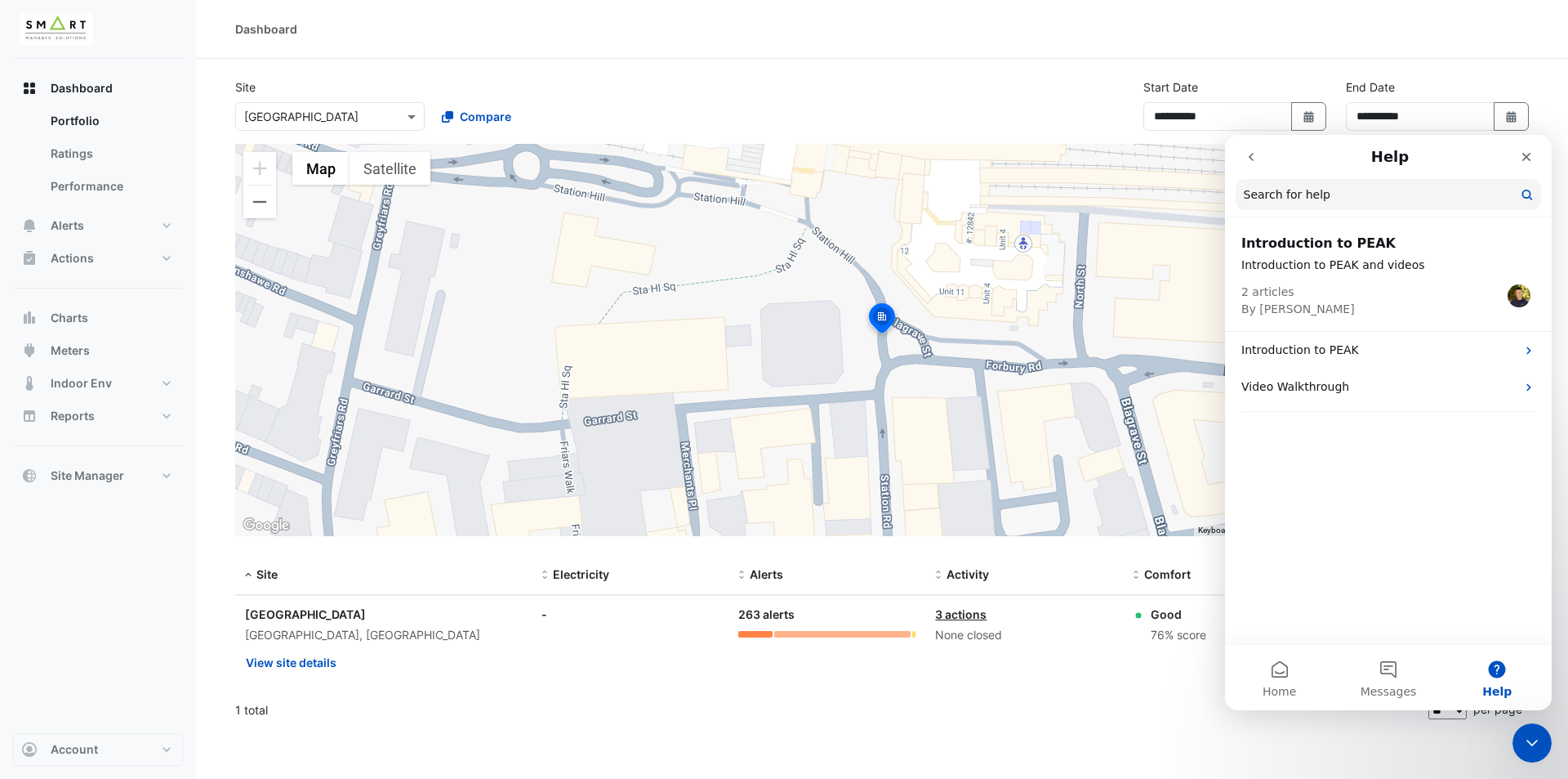
click at [1254, 169] on button "go back" at bounding box center [1251, 157] width 31 height 31
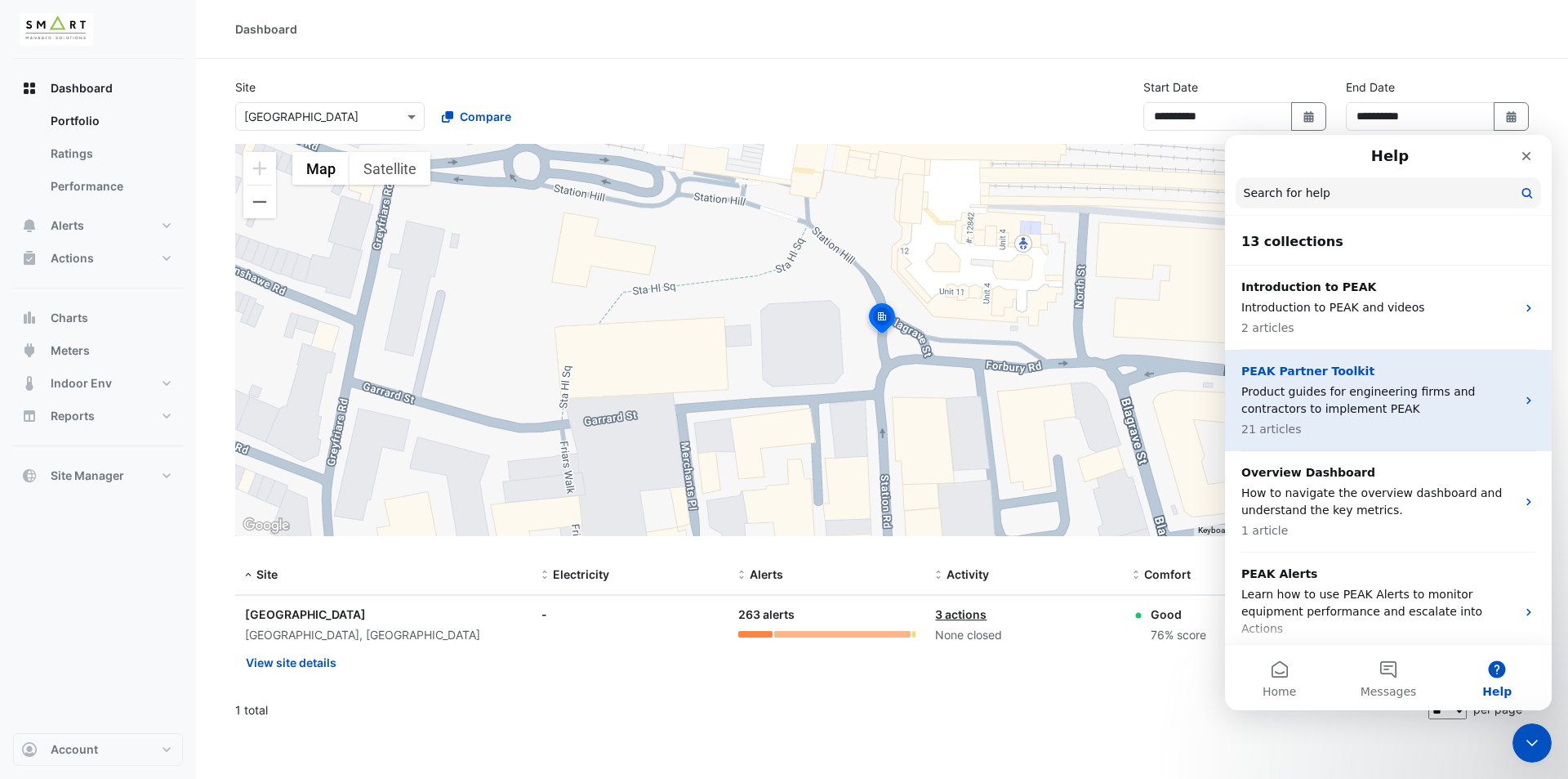
click at [1362, 378] on p "PEAK Partner Toolkit" at bounding box center [1378, 370] width 274 height 17
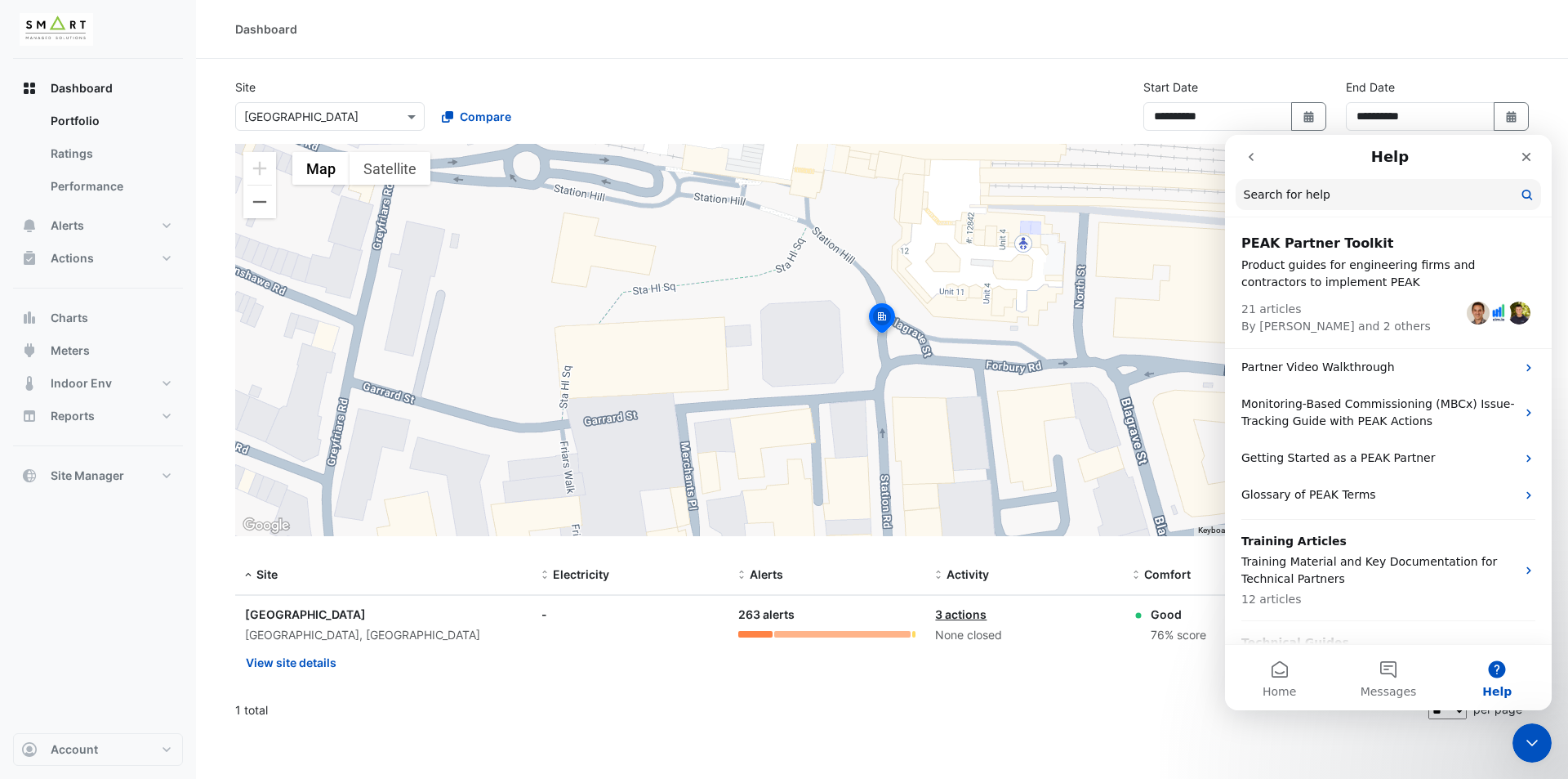
click at [1267, 188] on input "Search for help" at bounding box center [1388, 195] width 305 height 31
click at [1253, 167] on button "go back" at bounding box center [1251, 157] width 31 height 31
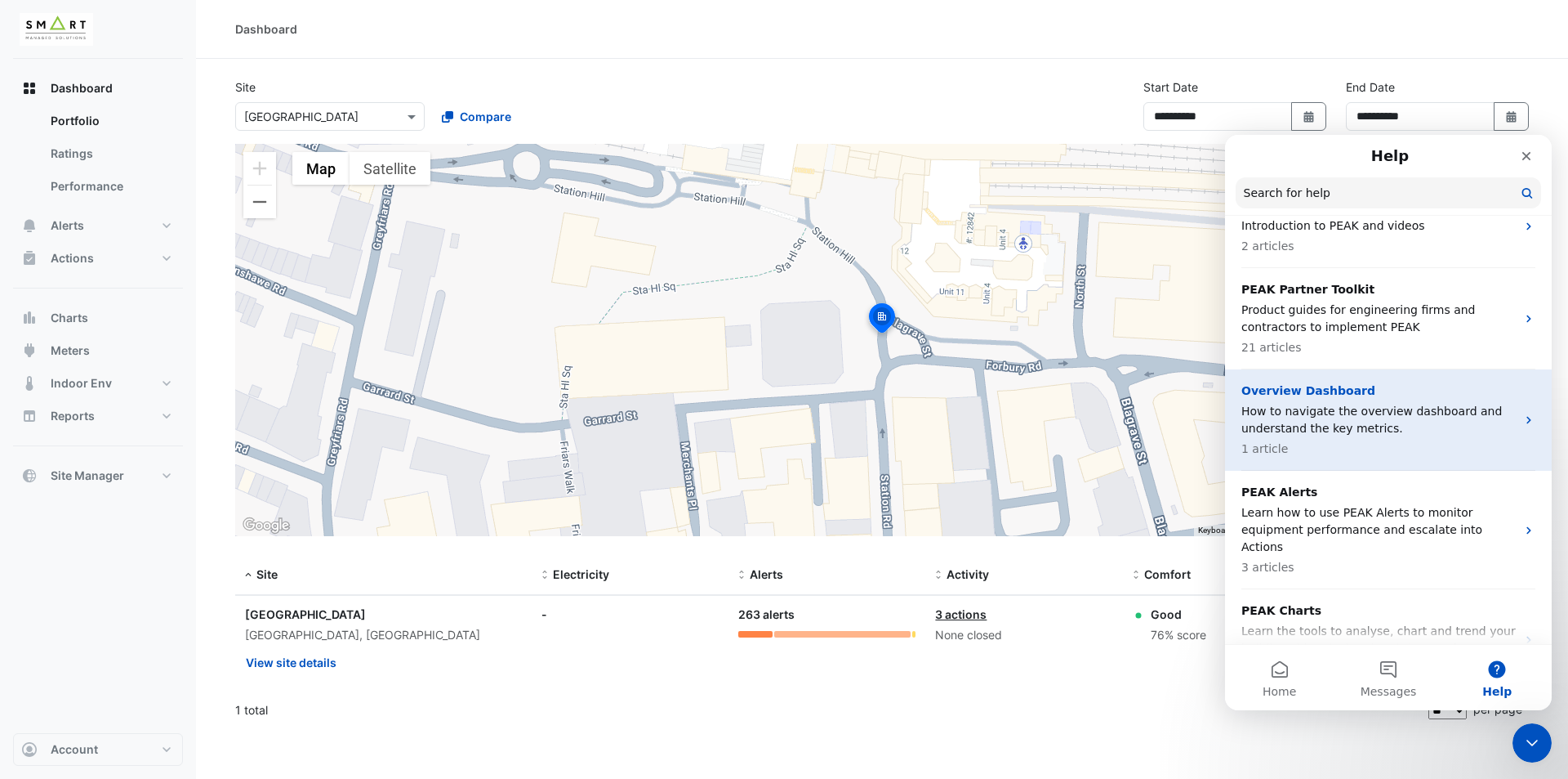
scroll to position [163, 0]
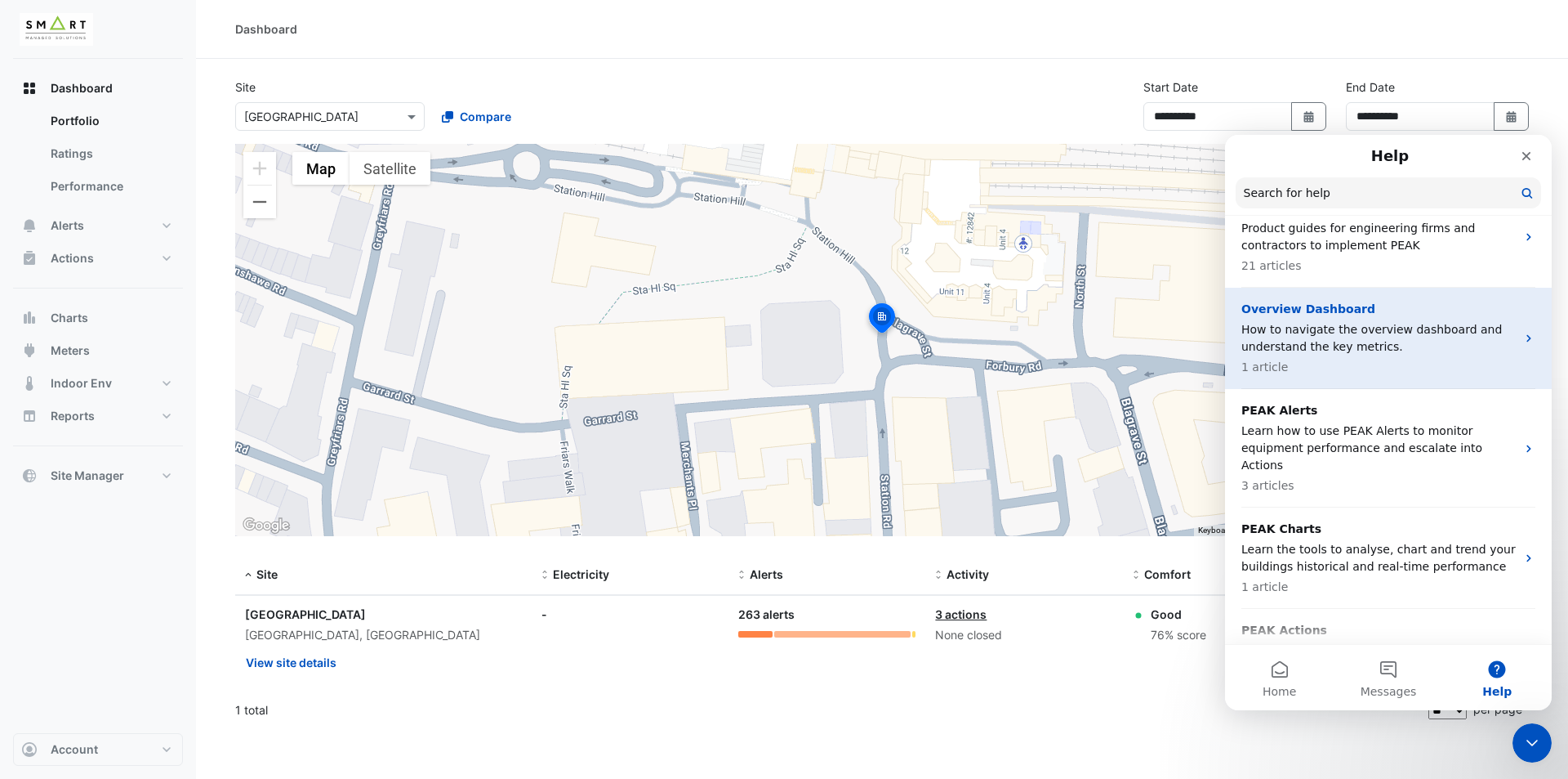
click at [1437, 358] on div "Overview Dashboard How to navigate the overview dashboard and understand the ke…" at bounding box center [1378, 338] width 274 height 75
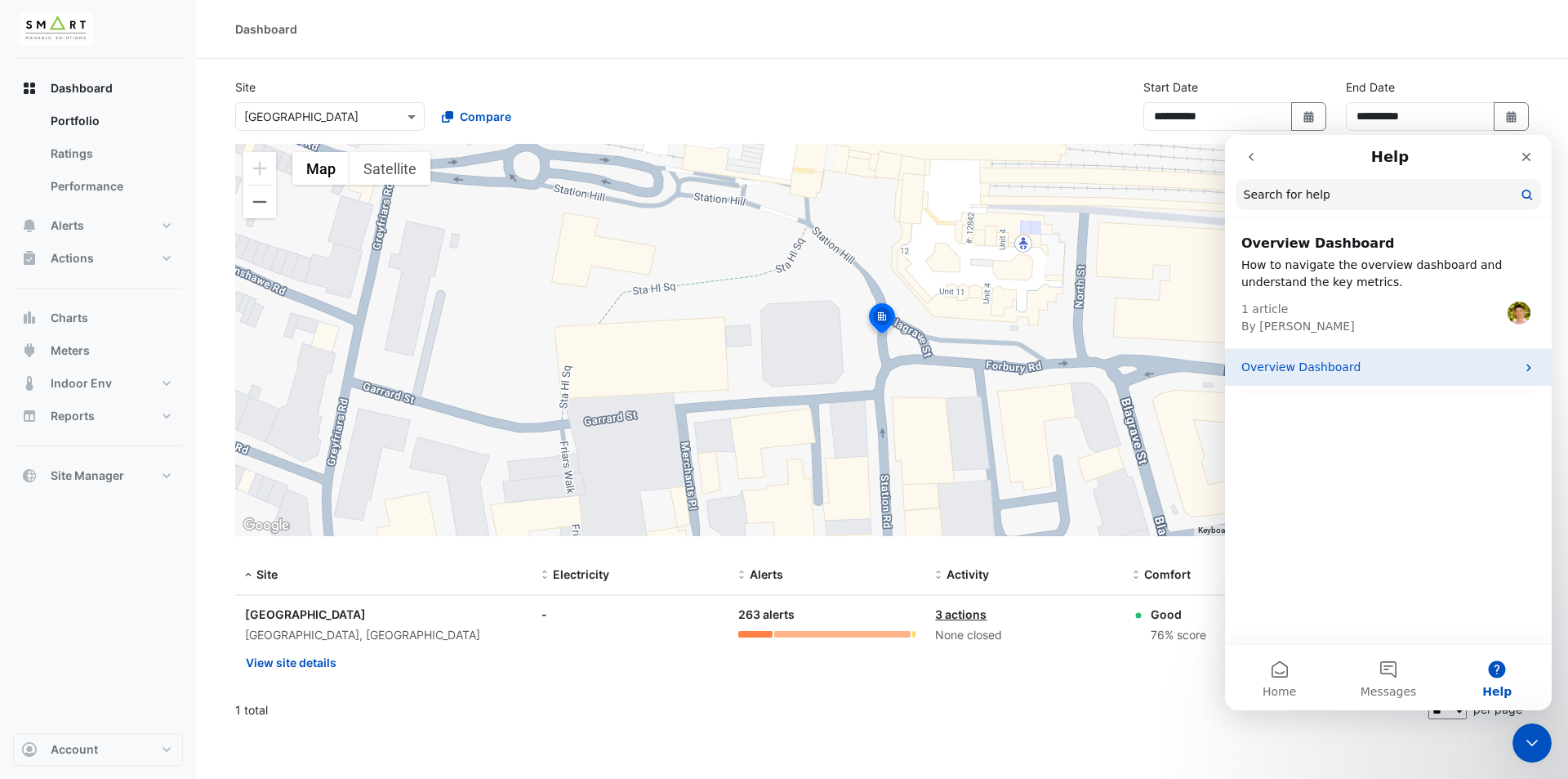
click at [1391, 380] on div "Overview Dashboard" at bounding box center [1388, 367] width 327 height 37
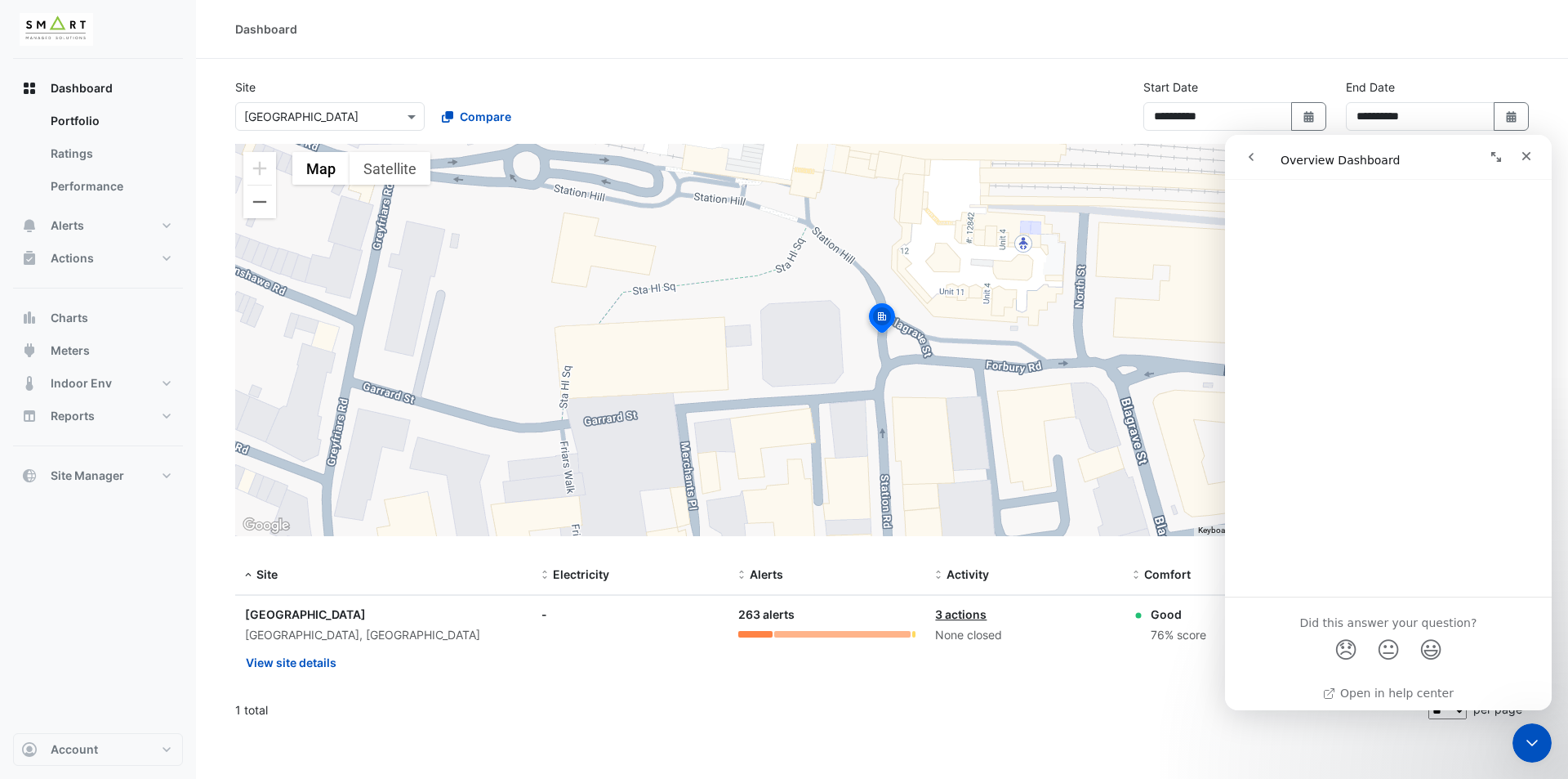
scroll to position [2023, 0]
click at [1524, 163] on div "Close" at bounding box center [1526, 156] width 29 height 29
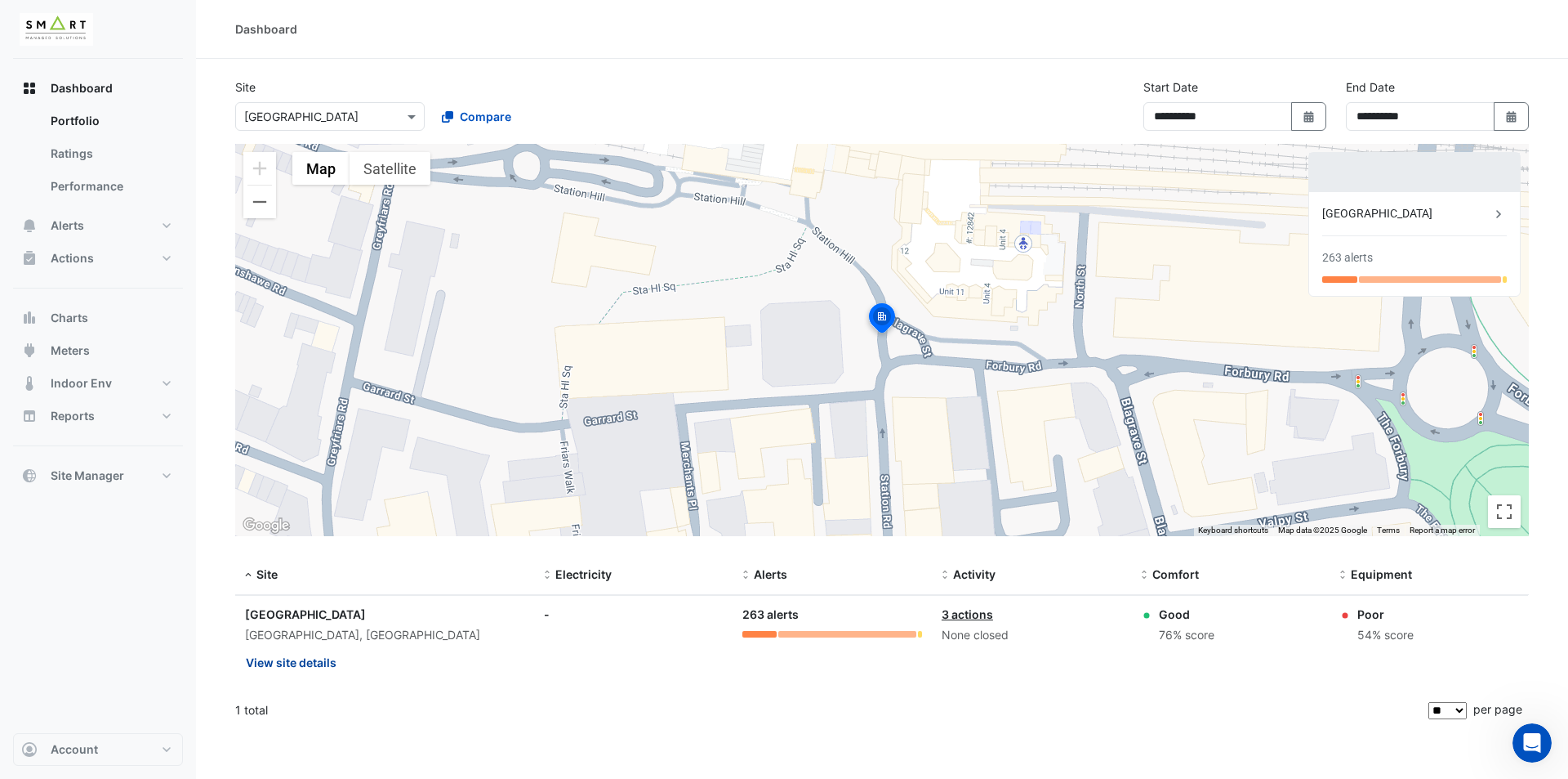
click at [282, 661] on button "View site details" at bounding box center [292, 662] width 92 height 29
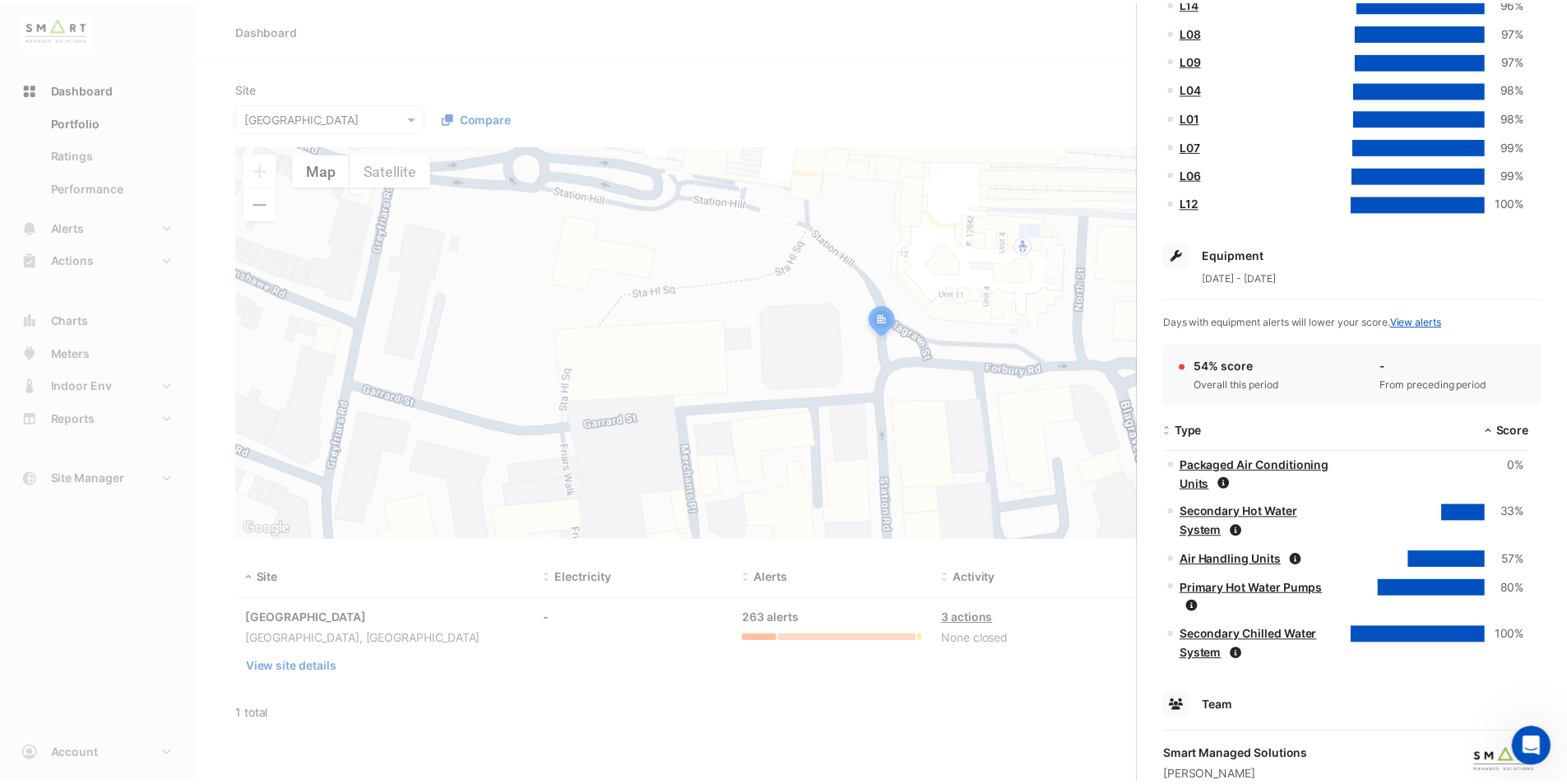
scroll to position [780, 0]
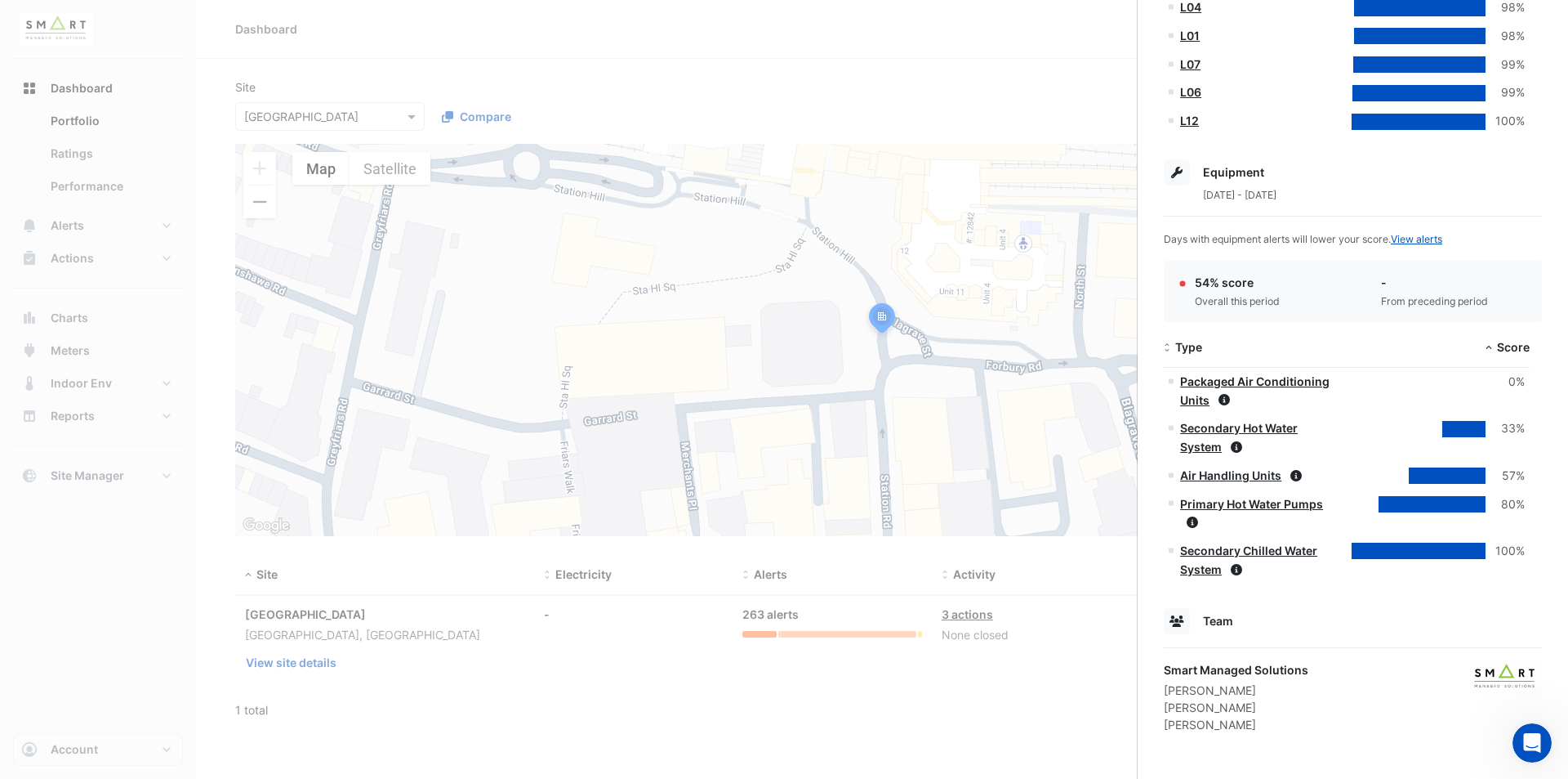
click at [1249, 385] on link "Packaged Air Conditioning Units" at bounding box center [1254, 390] width 149 height 33
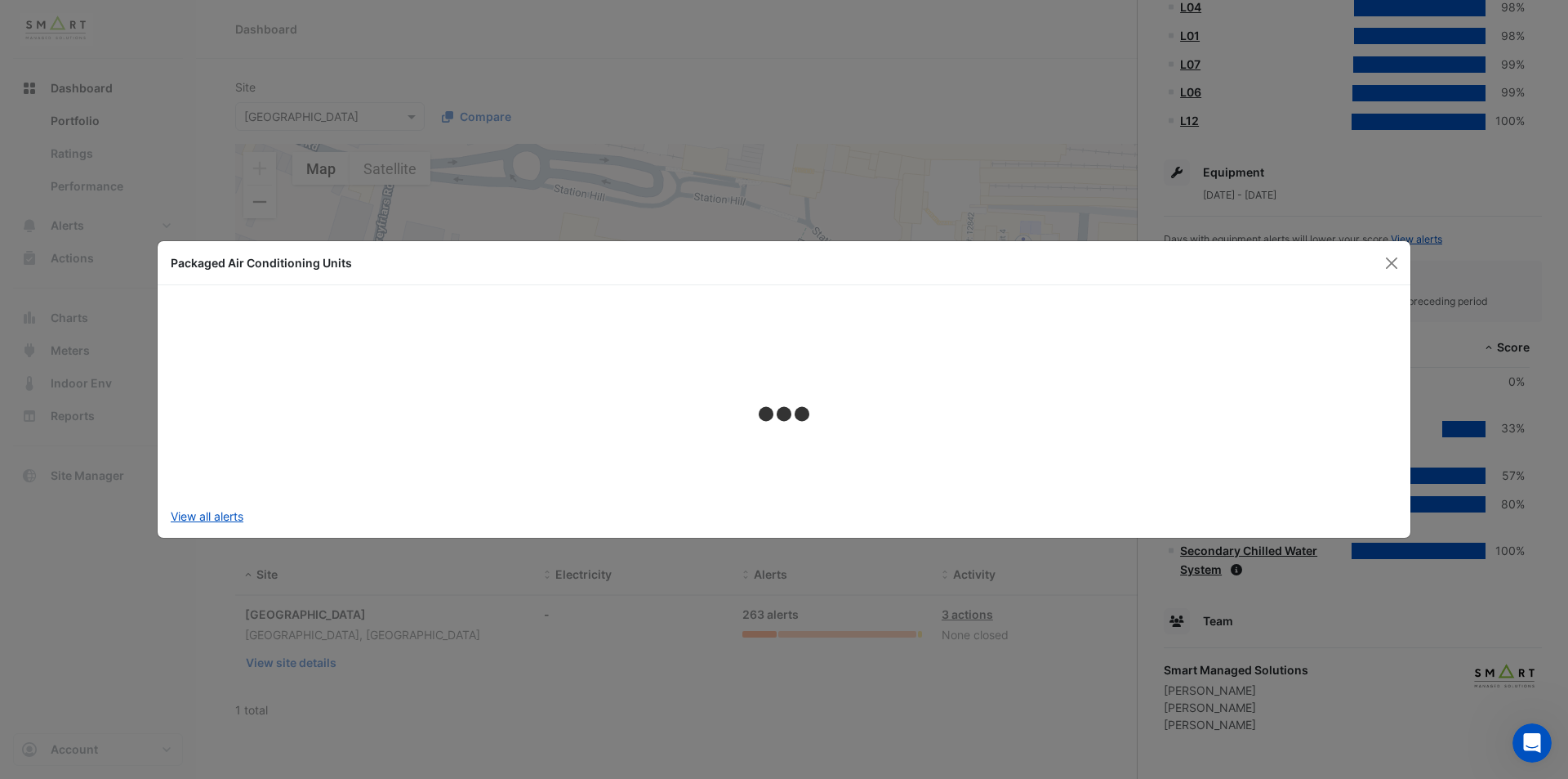
click at [1397, 267] on button "Close" at bounding box center [1391, 263] width 24 height 24
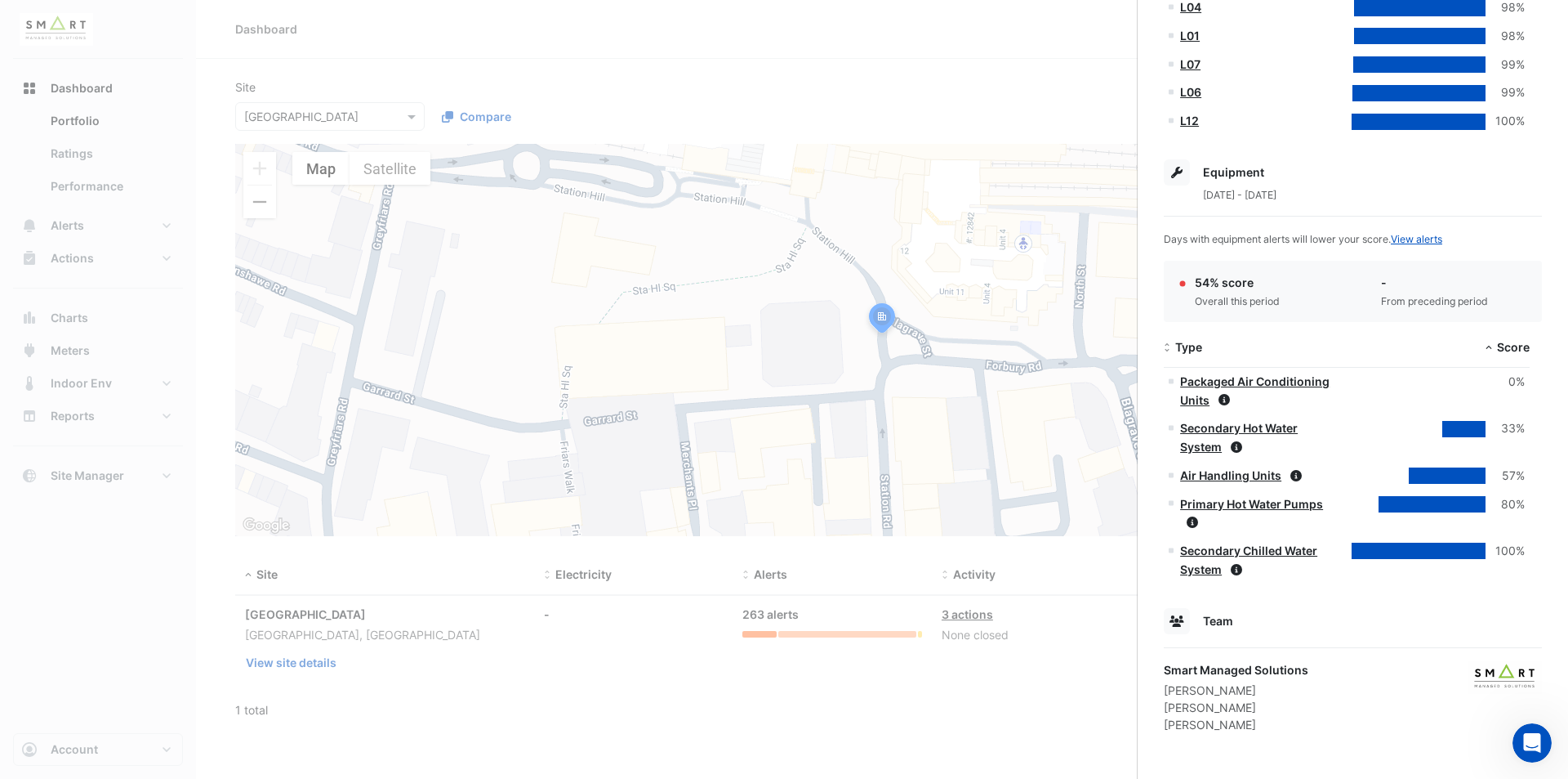
click at [89, 180] on ngb-offcanvas-backdrop at bounding box center [784, 390] width 1568 height 779
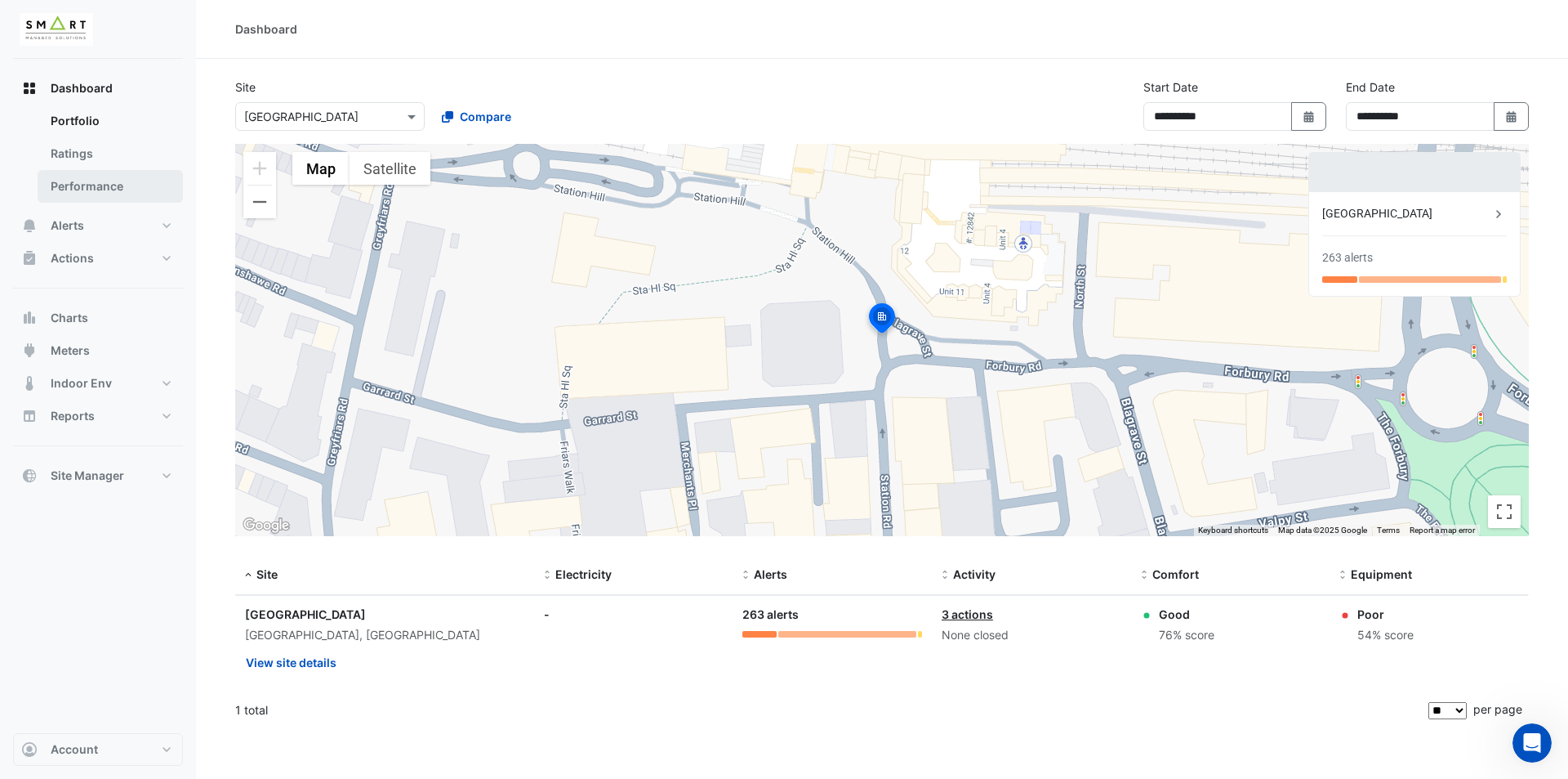
click at [99, 191] on link "Performance" at bounding box center [110, 187] width 146 height 33
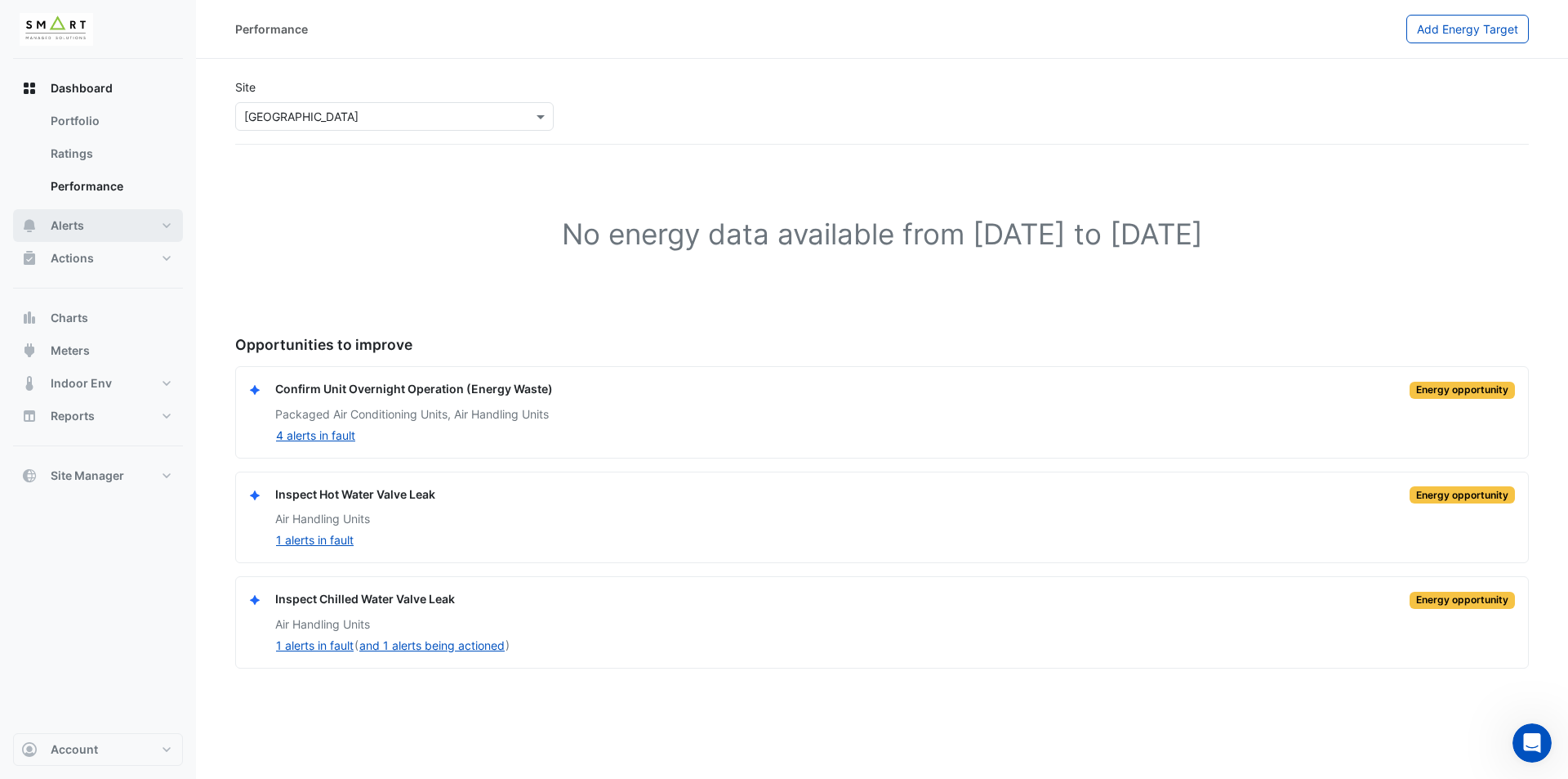
click at [155, 223] on button "Alerts" at bounding box center [98, 226] width 170 height 33
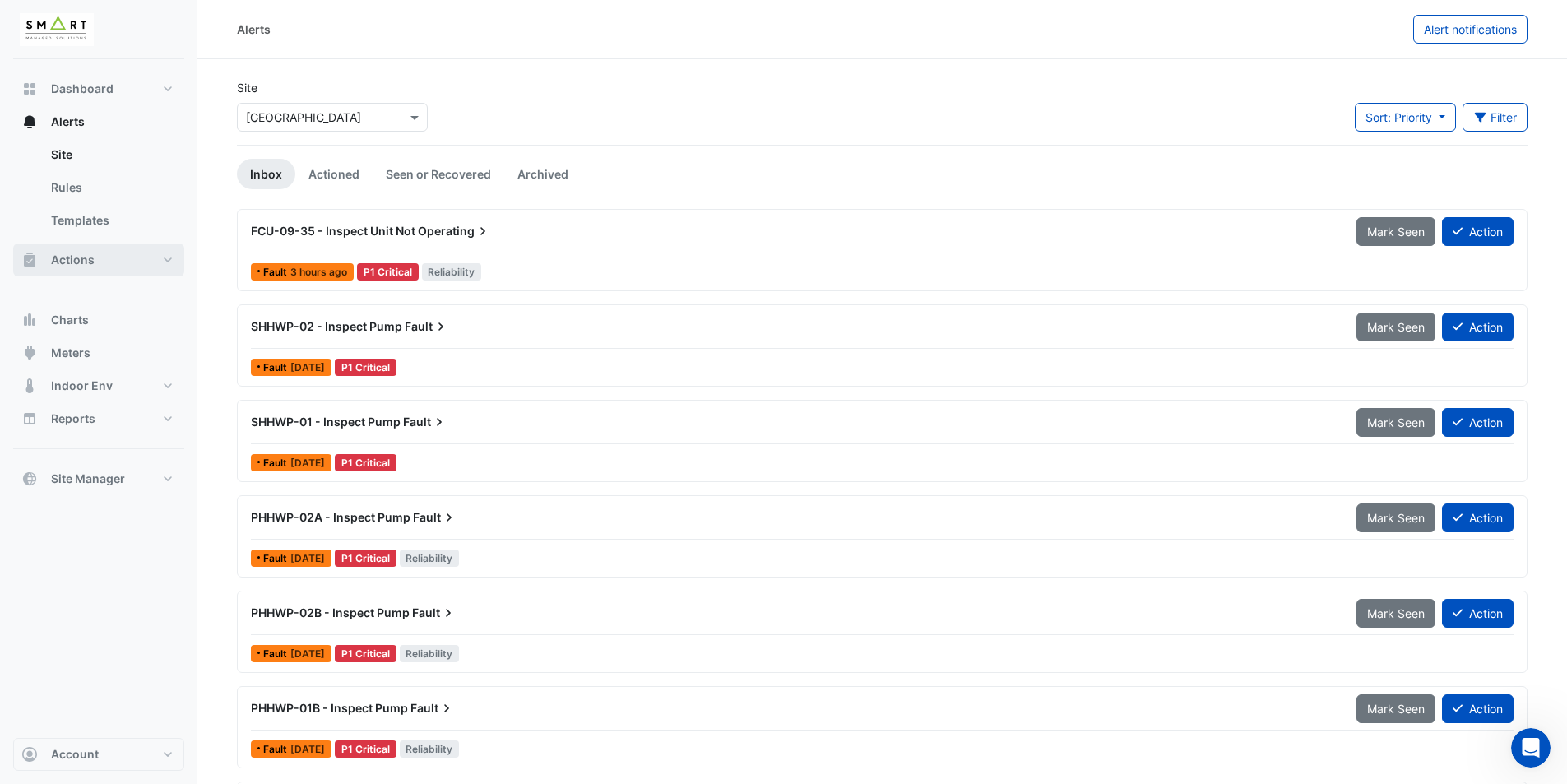
click at [155, 256] on button "Actions" at bounding box center [99, 260] width 171 height 33
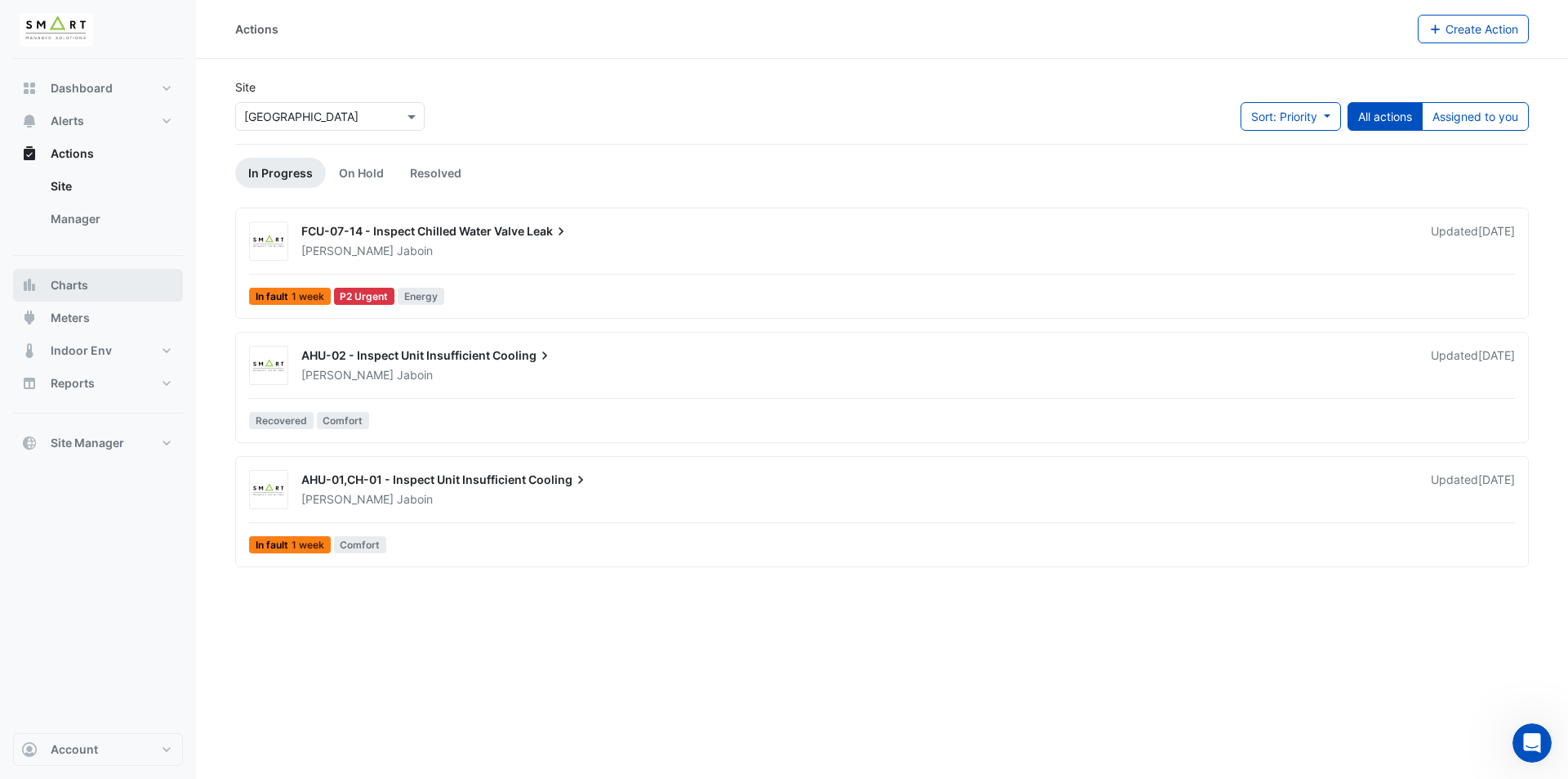
click at [143, 291] on button "Charts" at bounding box center [98, 285] width 170 height 33
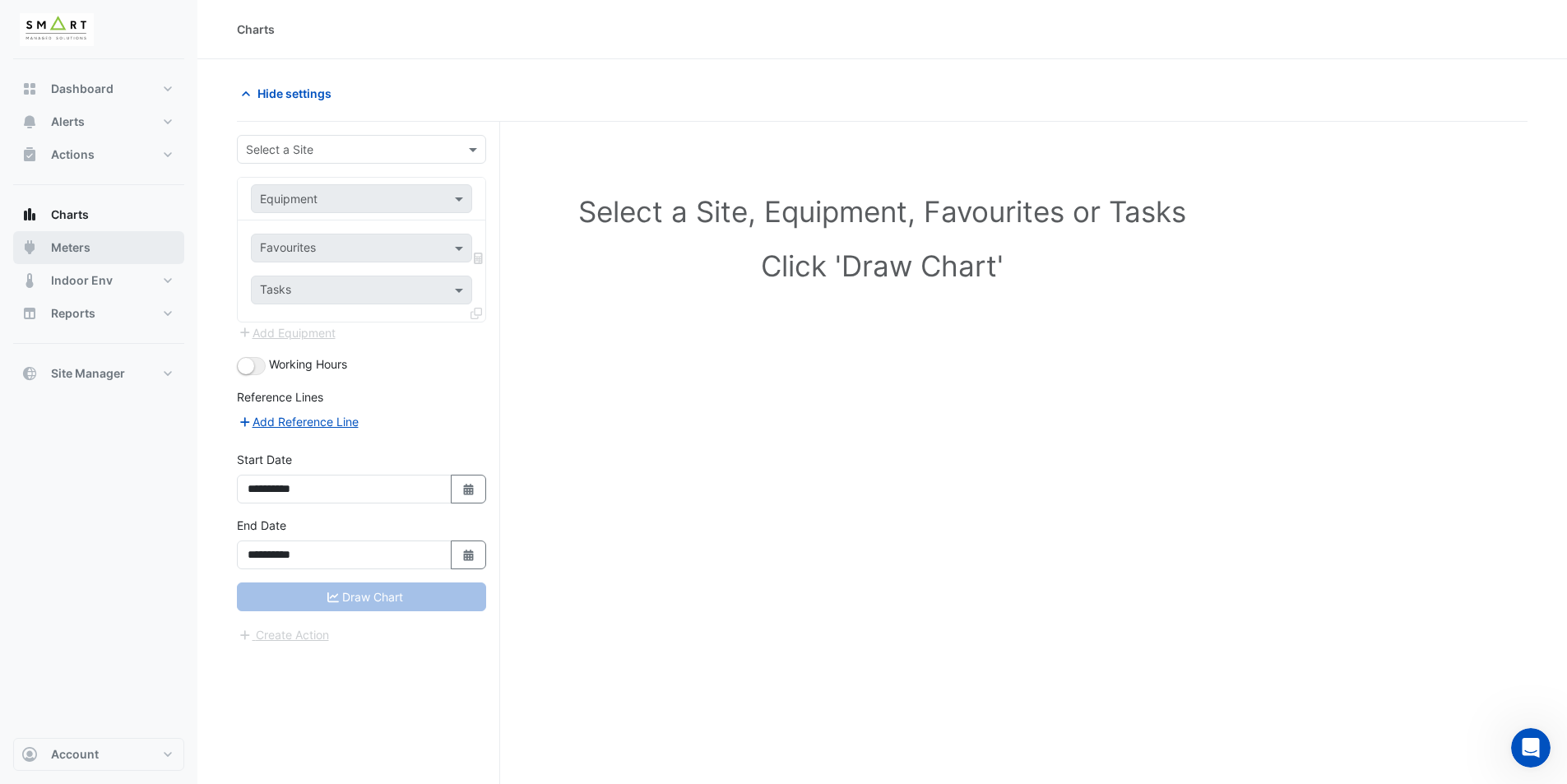
click at [132, 254] on button "Meters" at bounding box center [99, 247] width 171 height 33
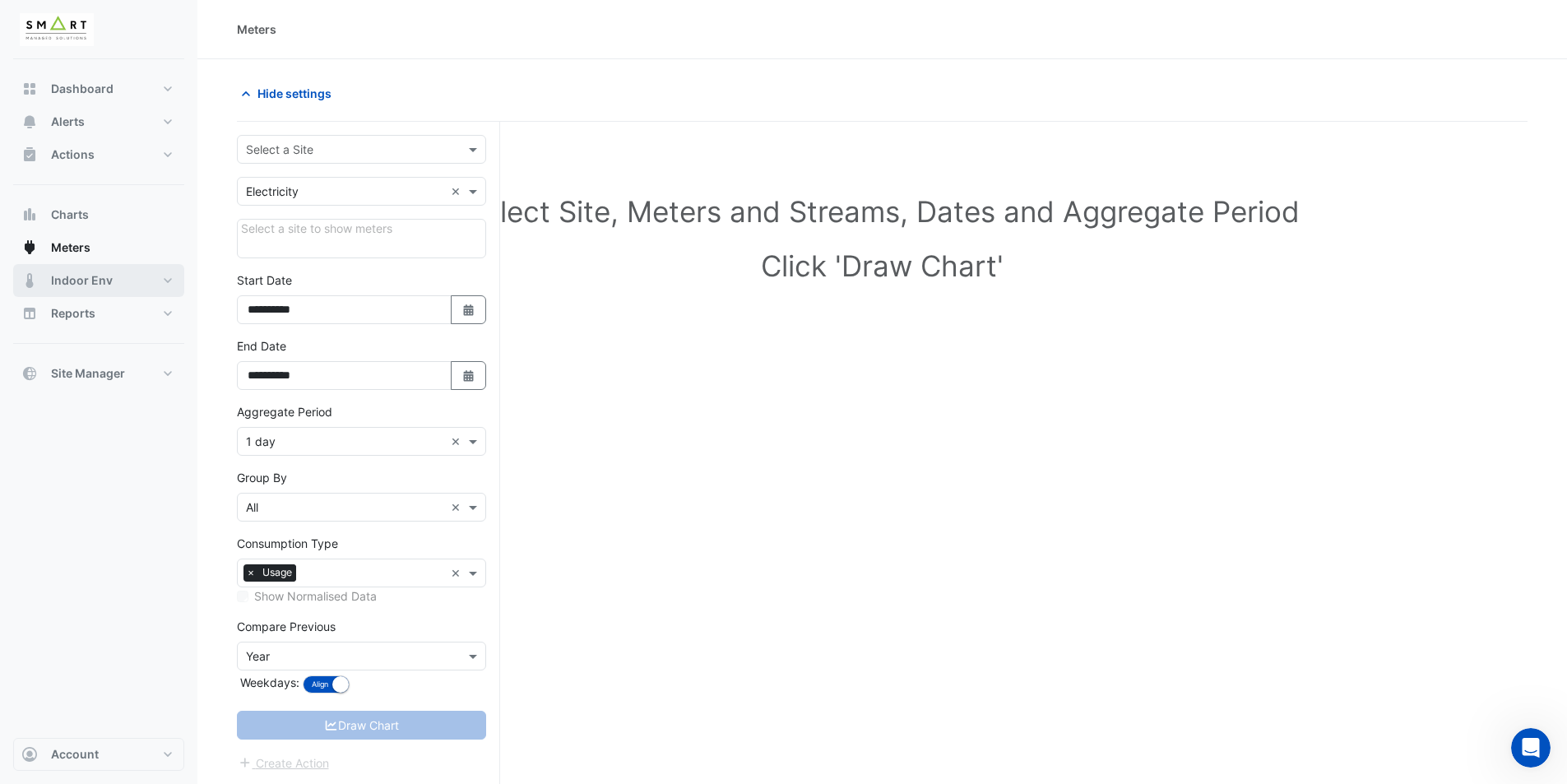
click at [163, 289] on button "Indoor Env" at bounding box center [99, 281] width 171 height 33
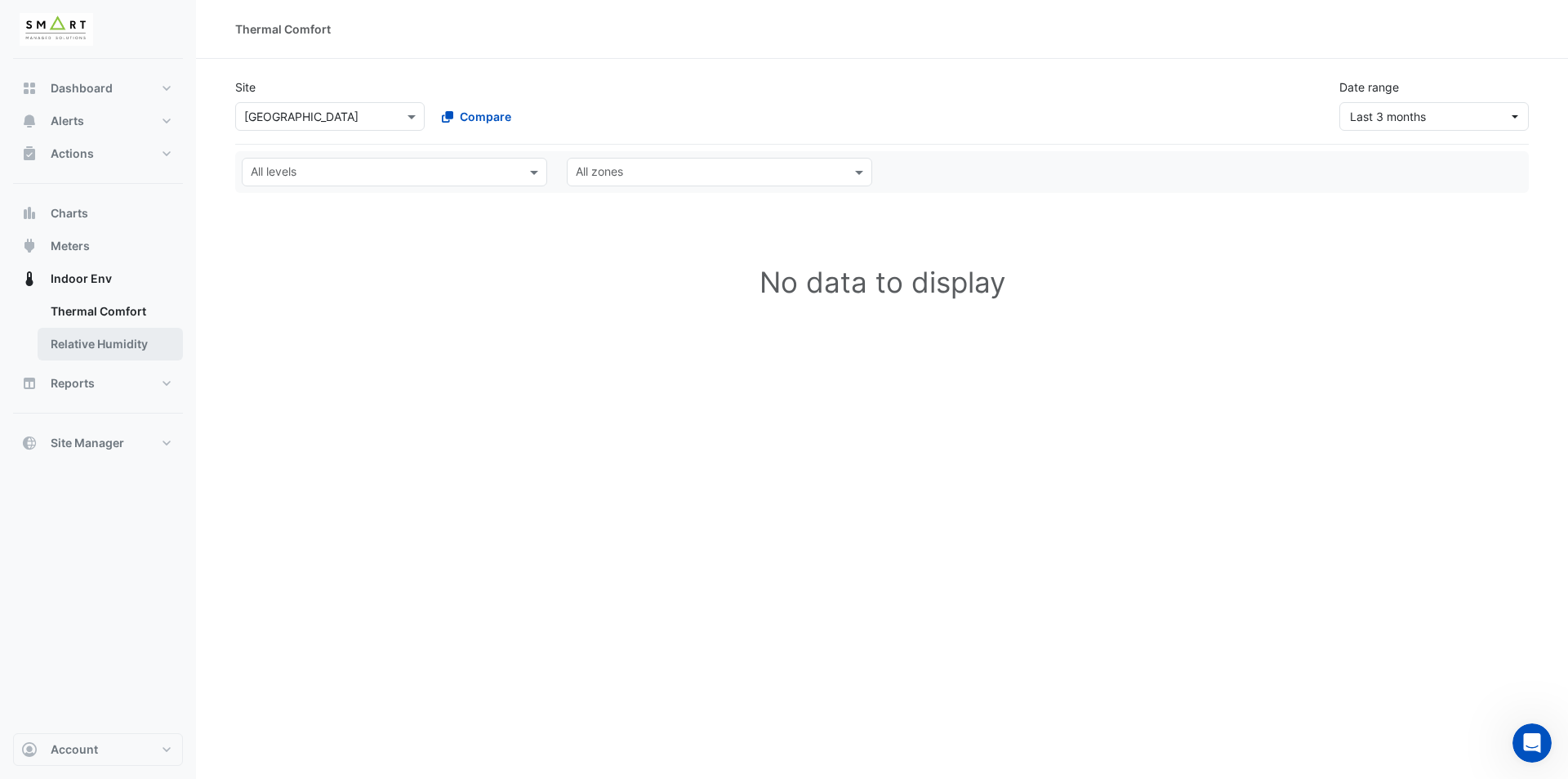
click at [149, 339] on link "Relative Humidity" at bounding box center [110, 344] width 146 height 33
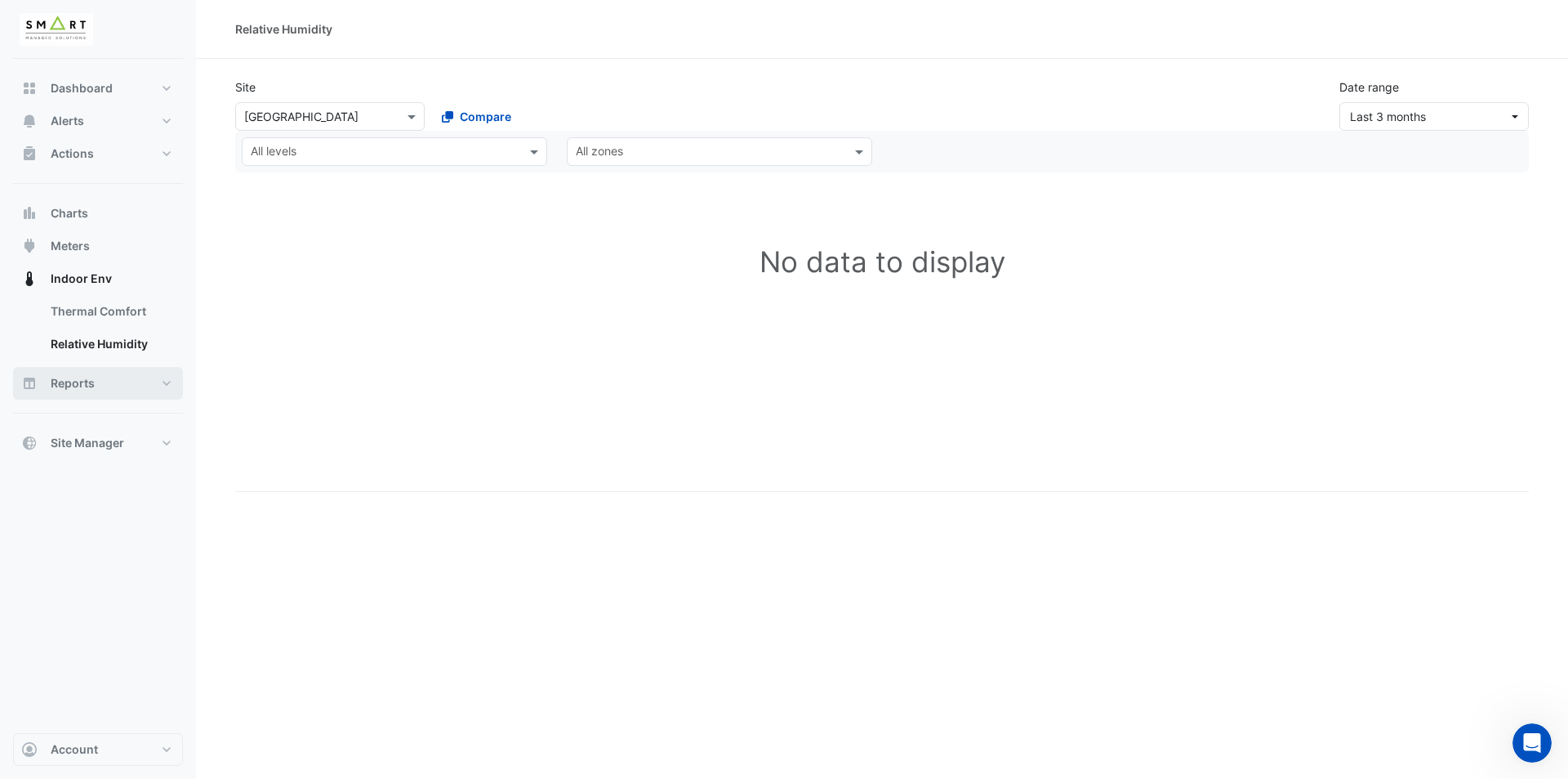
click at [162, 386] on button "Reports" at bounding box center [98, 383] width 170 height 33
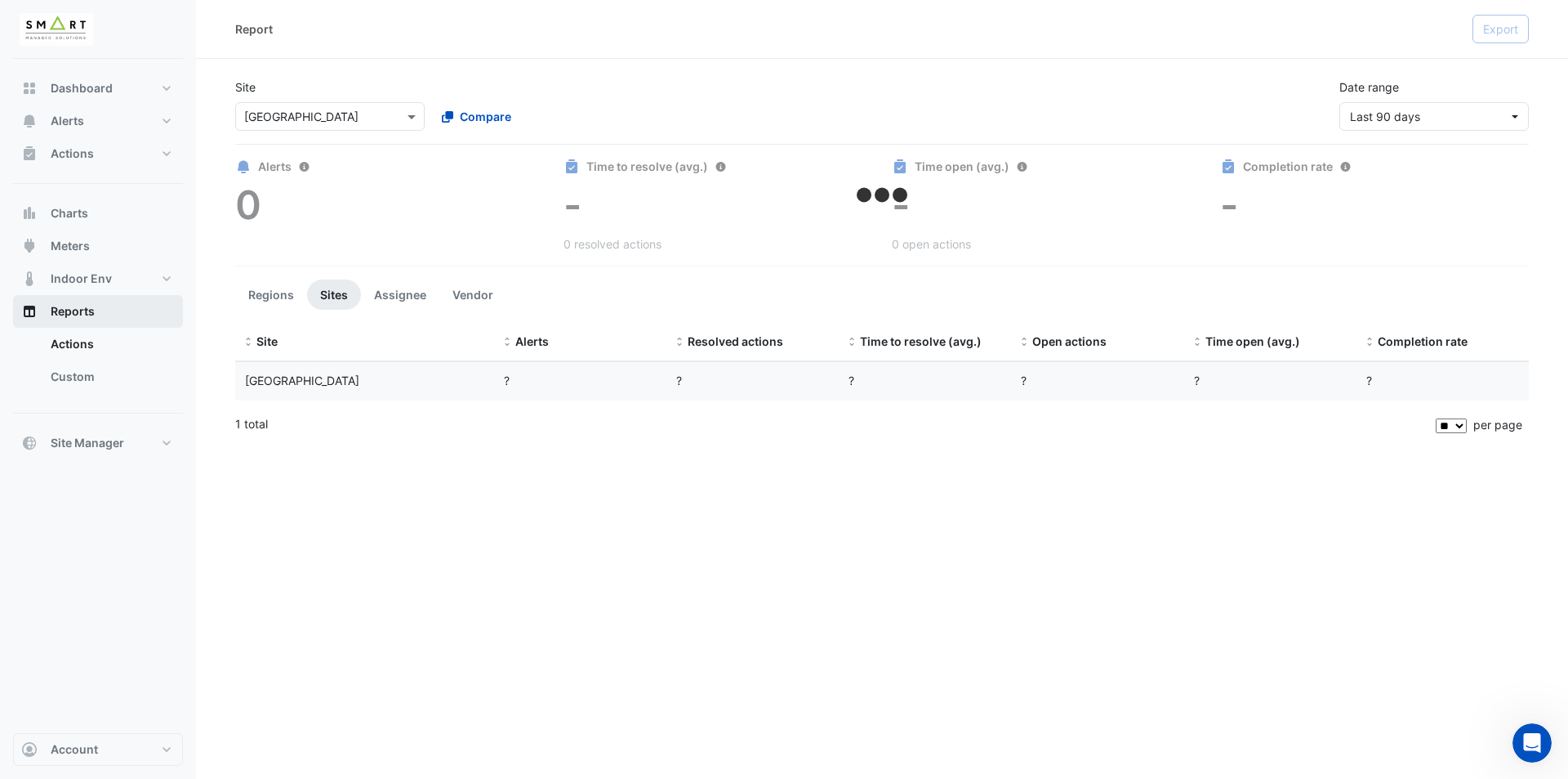
click at [160, 380] on link "Custom" at bounding box center [110, 377] width 146 height 33
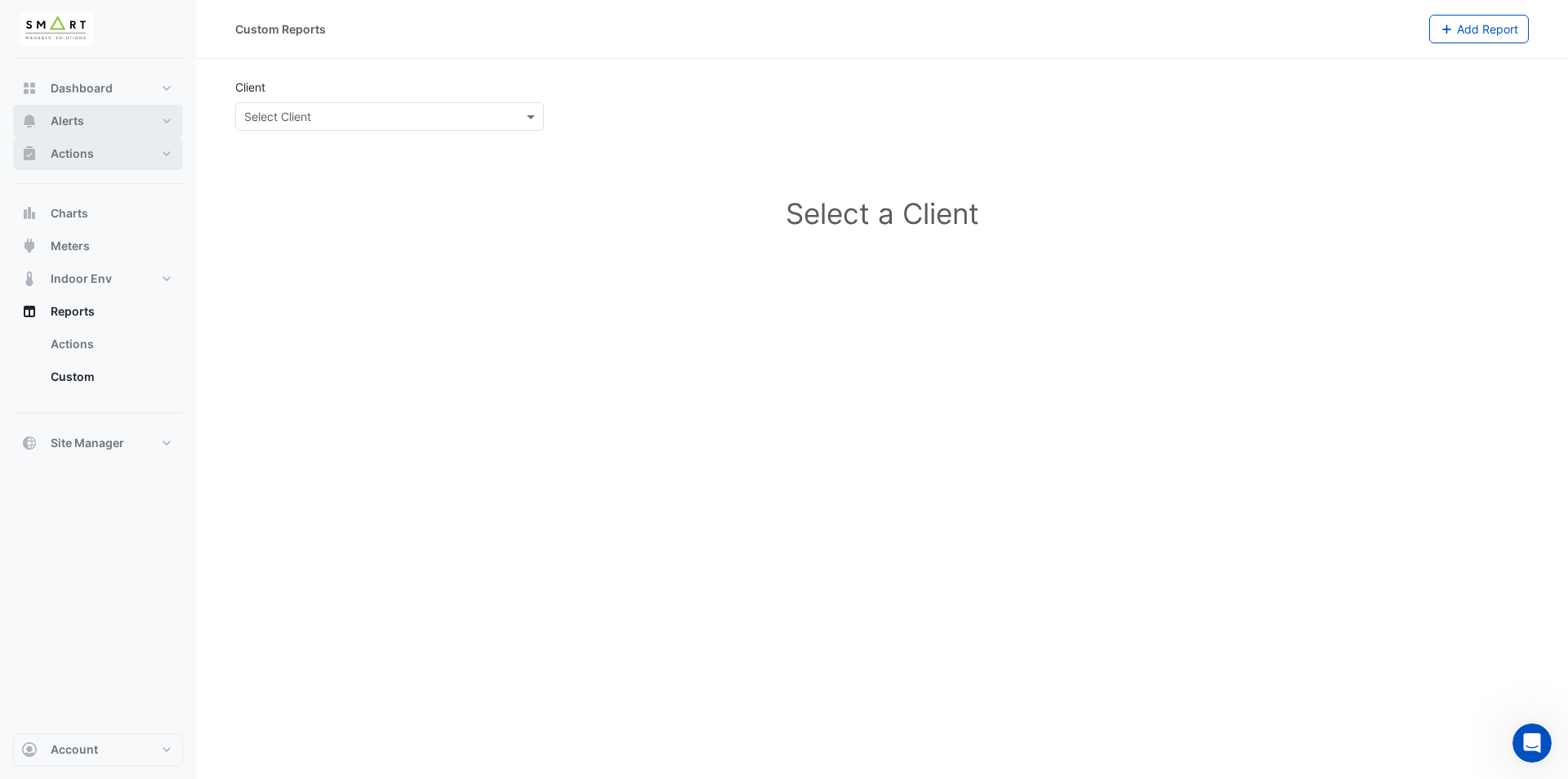
click at [106, 134] on button "Alerts" at bounding box center [98, 120] width 170 height 33
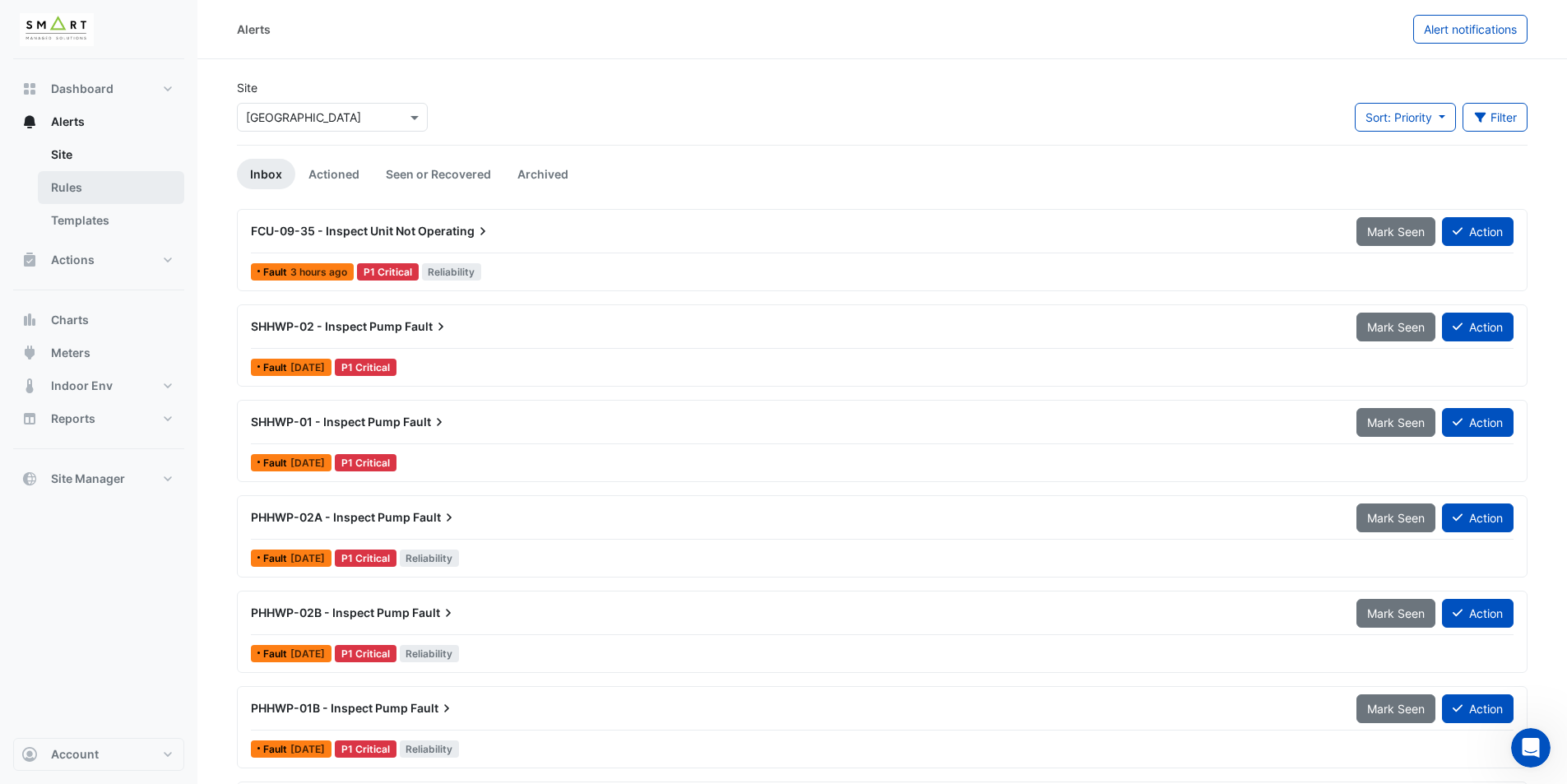
click at [142, 175] on link "Rules" at bounding box center [110, 188] width 147 height 33
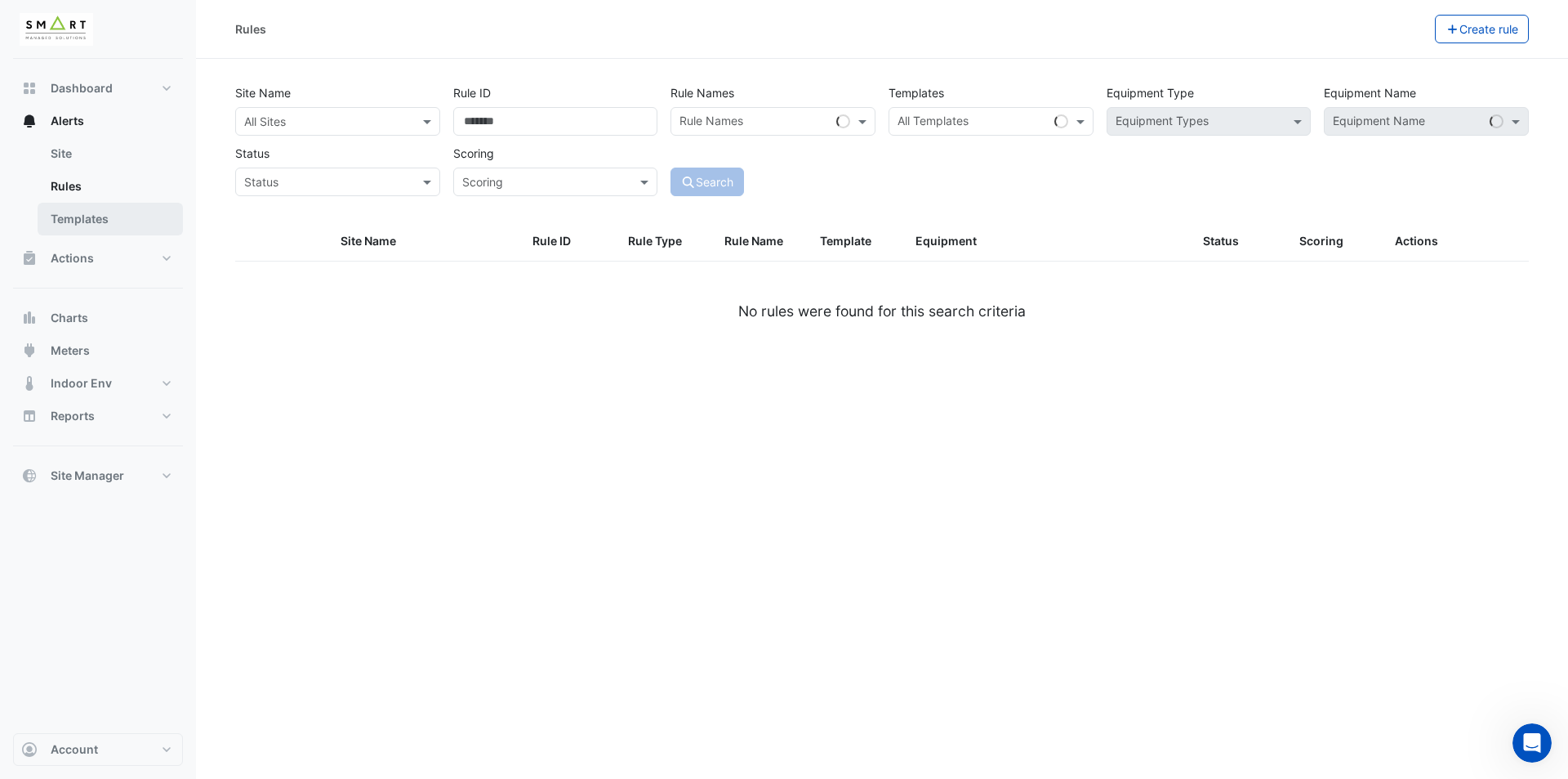
click at [143, 208] on link "Templates" at bounding box center [110, 219] width 146 height 33
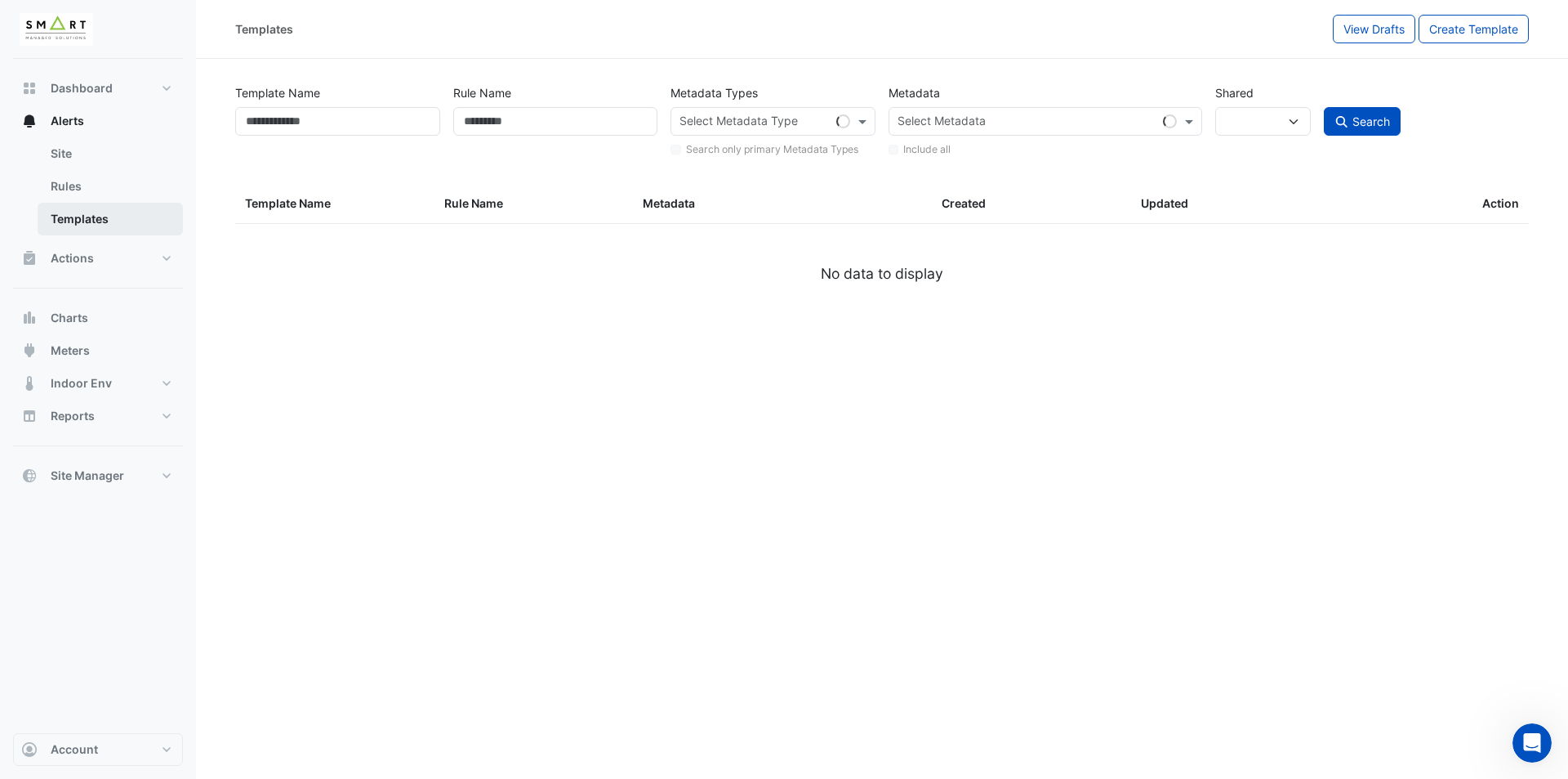
select select
